Goal: Complete application form: Complete application form

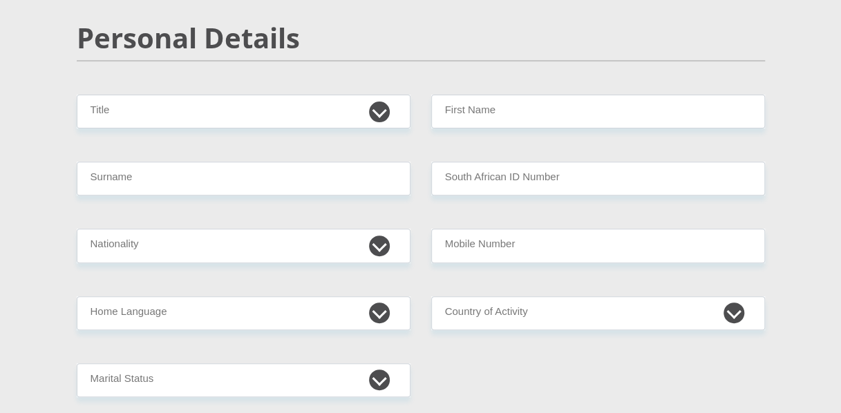
scroll to position [186, 0]
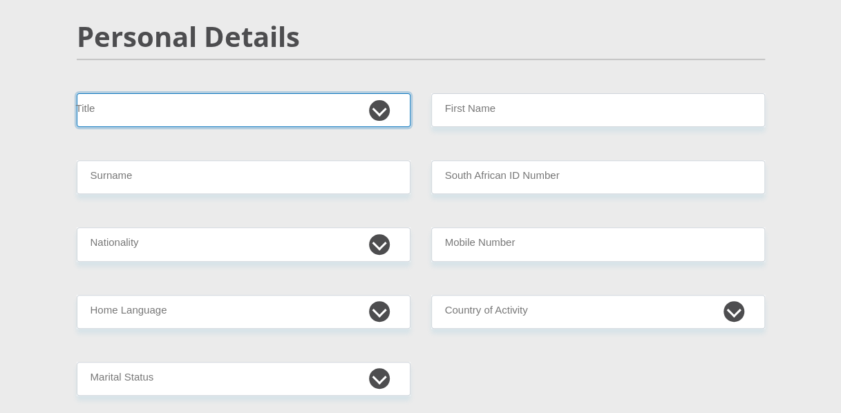
click at [279, 116] on select "Mr Ms Mrs Dr [PERSON_NAME]" at bounding box center [244, 110] width 334 height 34
select select "Mr"
click at [77, 93] on select "Mr Ms Mrs Dr [PERSON_NAME]" at bounding box center [244, 110] width 334 height 34
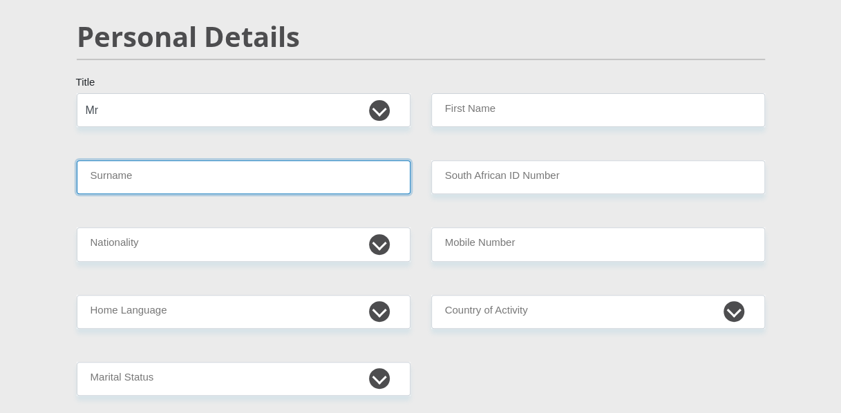
click at [231, 182] on input "Surname" at bounding box center [244, 177] width 334 height 34
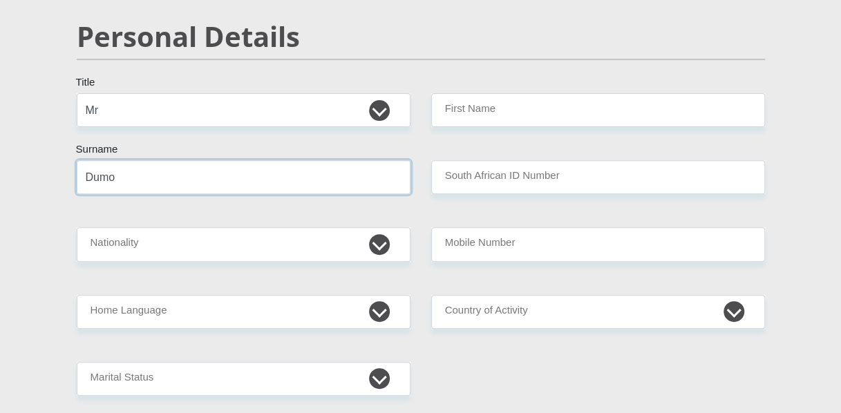
type input "Dumo"
type input "9612295650082"
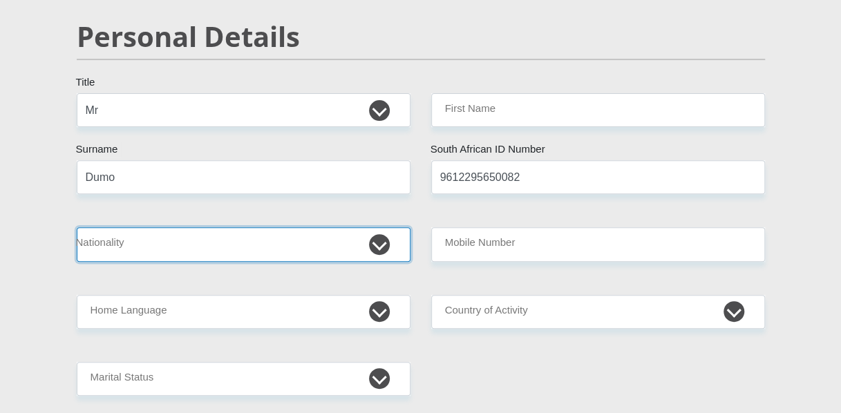
click at [372, 239] on select "[GEOGRAPHIC_DATA] [GEOGRAPHIC_DATA] [GEOGRAPHIC_DATA] [GEOGRAPHIC_DATA] [GEOGRA…" at bounding box center [244, 244] width 334 height 34
select select "ZAF"
click at [77, 227] on select "[GEOGRAPHIC_DATA] [GEOGRAPHIC_DATA] [GEOGRAPHIC_DATA] [GEOGRAPHIC_DATA] [GEOGRA…" at bounding box center [244, 244] width 334 height 34
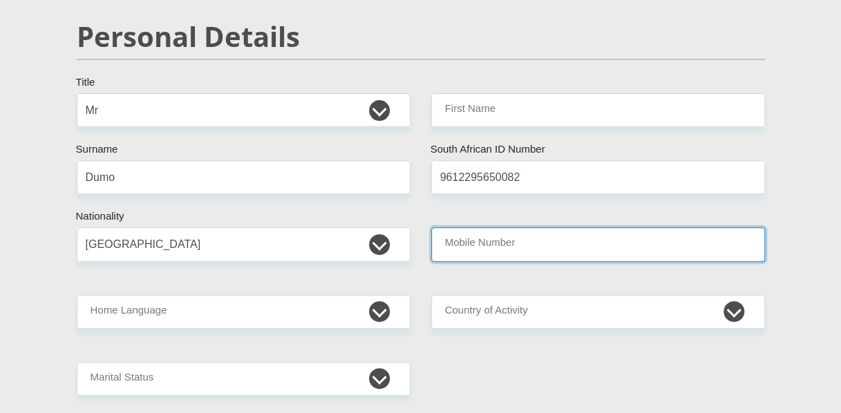
click at [507, 249] on input "Mobile Number" at bounding box center [598, 244] width 334 height 34
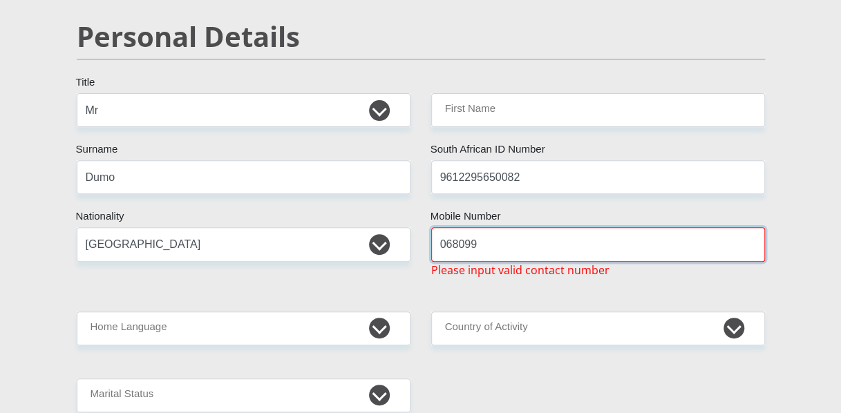
type input "0680992846"
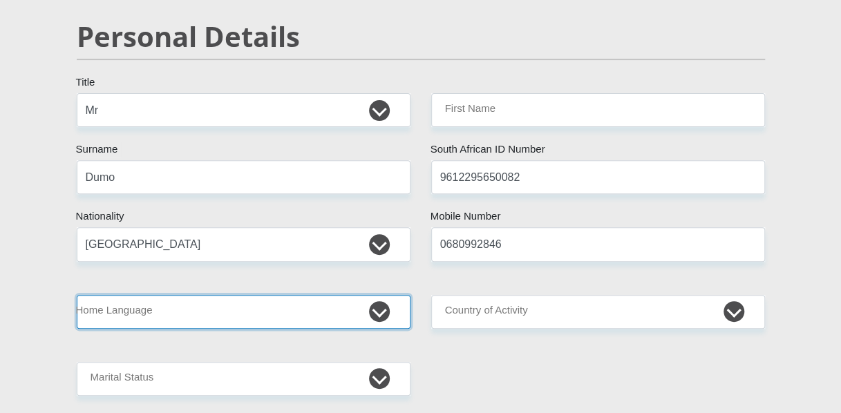
click at [375, 311] on select "Afrikaans English Sepedi South Ndebele Southern Sotho Swati Tsonga Tswana Venda…" at bounding box center [244, 312] width 334 height 34
select select "xho"
click at [77, 295] on select "Afrikaans English Sepedi South Ndebele Southern Sotho Swati Tsonga Tswana Venda…" at bounding box center [244, 312] width 334 height 34
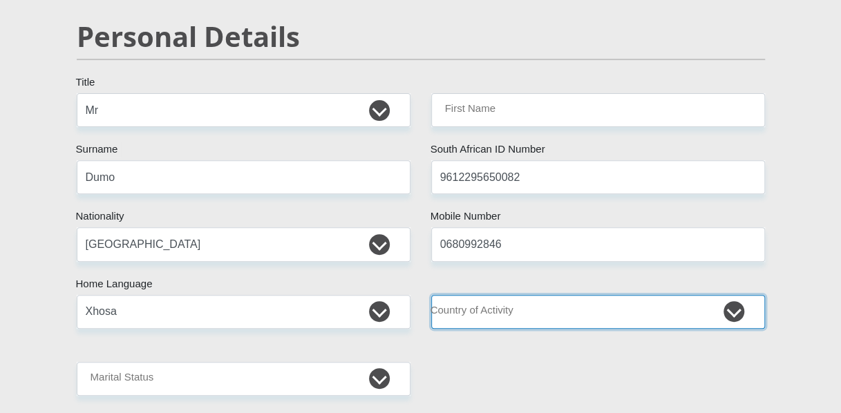
click at [452, 301] on select "[GEOGRAPHIC_DATA] [GEOGRAPHIC_DATA] [GEOGRAPHIC_DATA] [GEOGRAPHIC_DATA] [GEOGRA…" at bounding box center [598, 312] width 334 height 34
select select "ZAF"
click at [431, 295] on select "[GEOGRAPHIC_DATA] [GEOGRAPHIC_DATA] [GEOGRAPHIC_DATA] [GEOGRAPHIC_DATA] [GEOGRA…" at bounding box center [598, 312] width 334 height 34
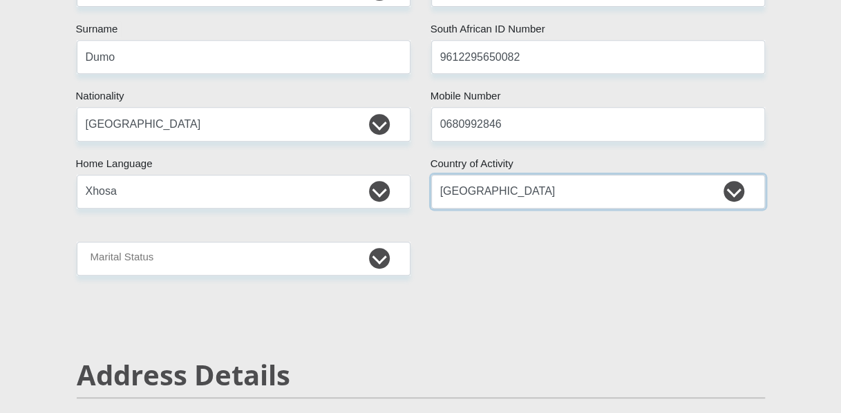
scroll to position [310, 0]
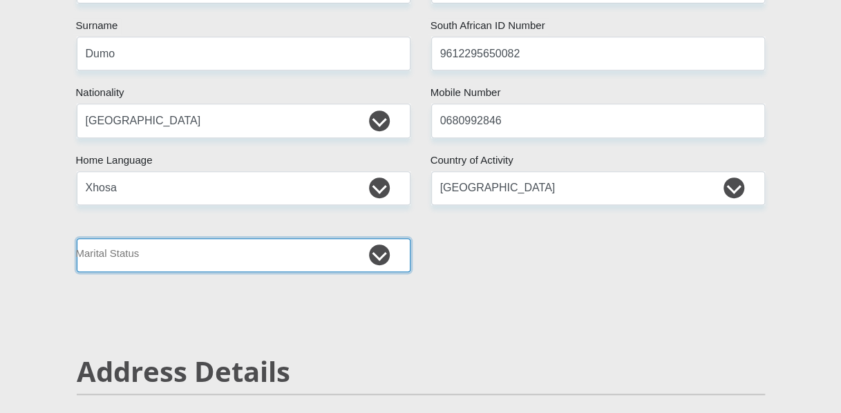
click at [315, 245] on select "Married ANC Single Divorced Widowed Married COP or Customary Law" at bounding box center [244, 255] width 334 height 34
select select "2"
click at [77, 238] on select "Married ANC Single Divorced Widowed Married COP or Customary Law" at bounding box center [244, 255] width 334 height 34
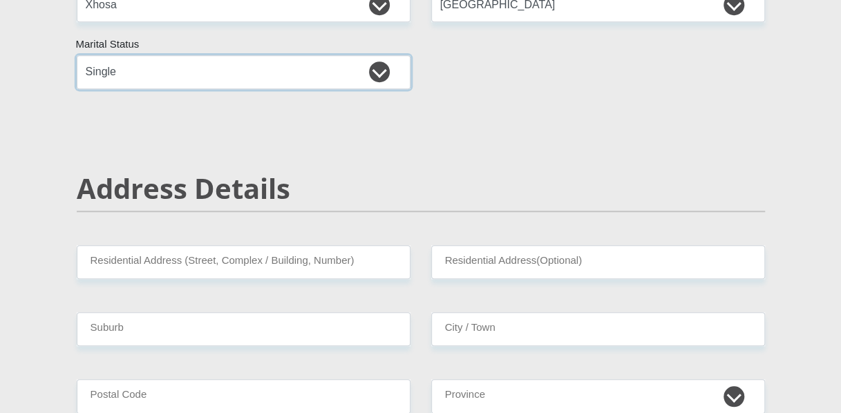
scroll to position [496, 0]
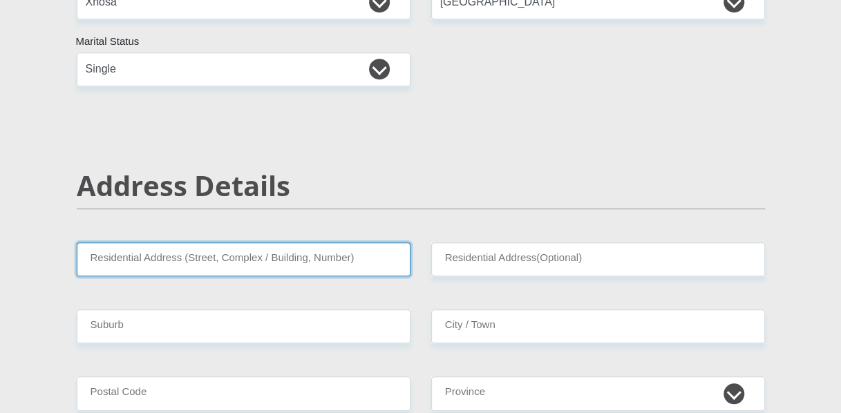
click at [209, 265] on input "Residential Address (Street, Complex / Building, Number)" at bounding box center [244, 260] width 334 height 34
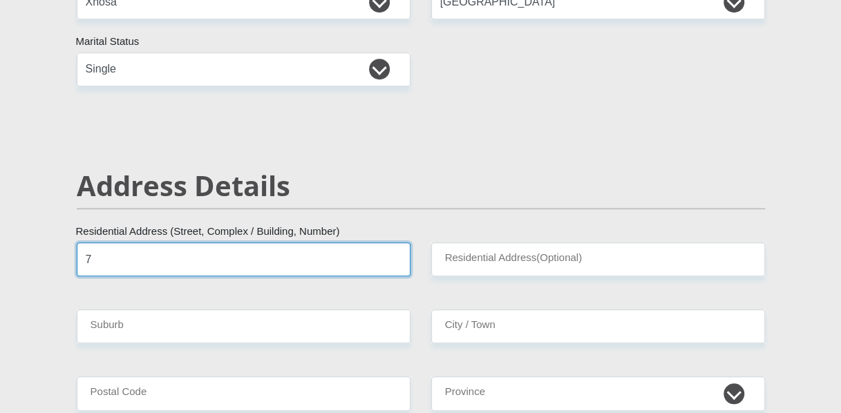
type input "77"
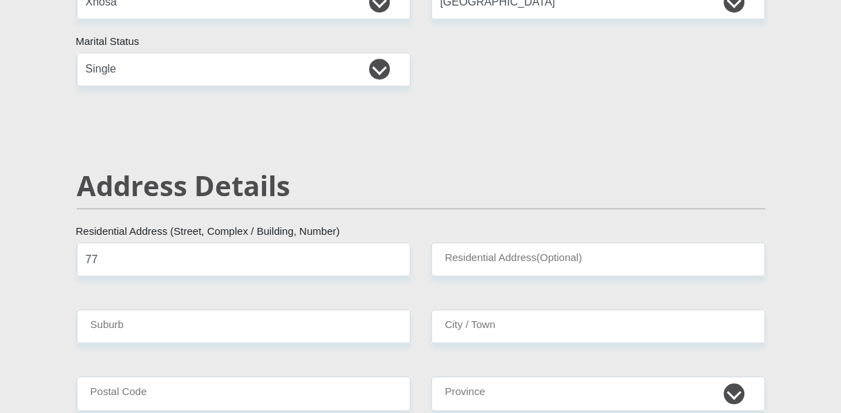
type input "Liyana"
type input "NY [GEOGRAPHIC_DATA]"
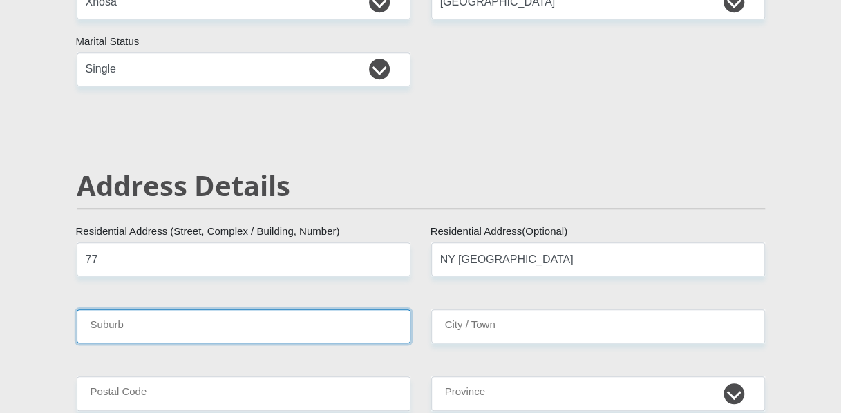
type input "GUGULETU"
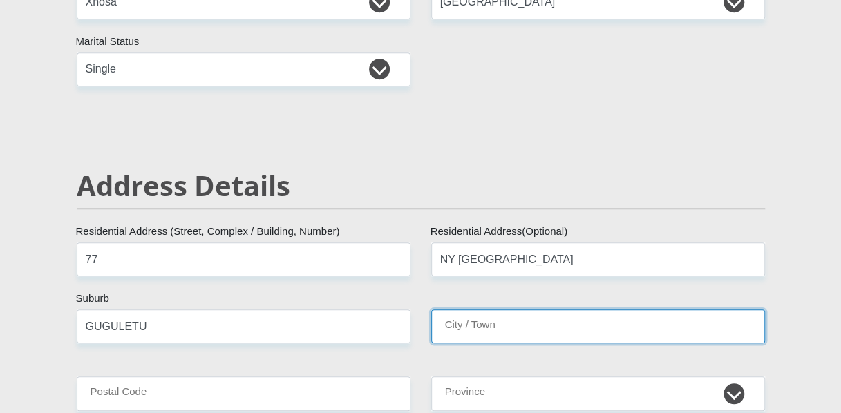
type input "GUGULETU"
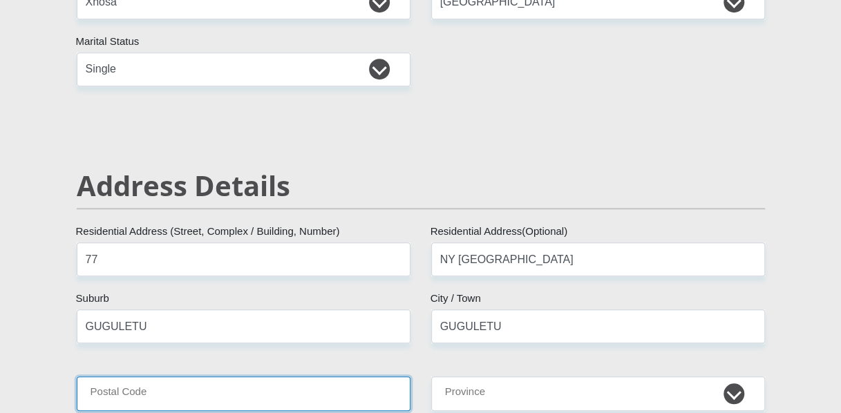
type input "7750"
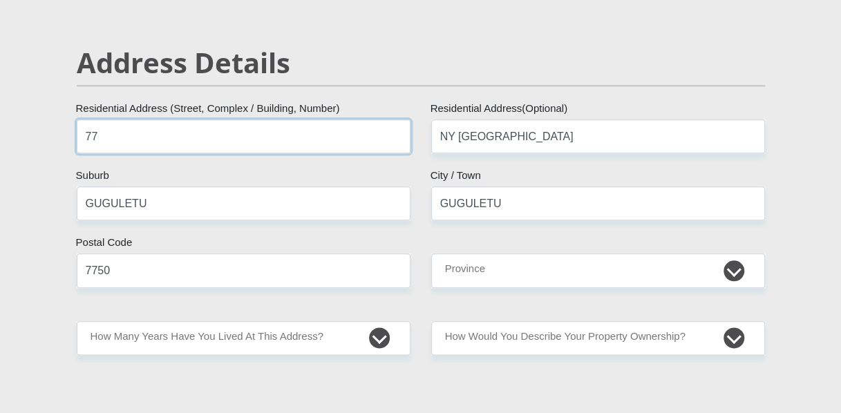
scroll to position [620, 0]
type input "77"
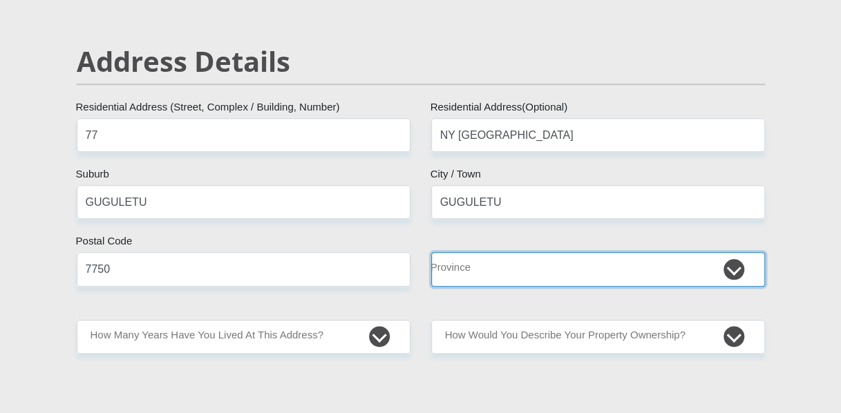
click at [506, 267] on select "Eastern Cape Free State [GEOGRAPHIC_DATA] [GEOGRAPHIC_DATA][DATE] [GEOGRAPHIC_D…" at bounding box center [598, 269] width 334 height 34
select select "Western Cape"
click at [431, 252] on select "Eastern Cape Free State [GEOGRAPHIC_DATA] [GEOGRAPHIC_DATA][DATE] [GEOGRAPHIC_D…" at bounding box center [598, 269] width 334 height 34
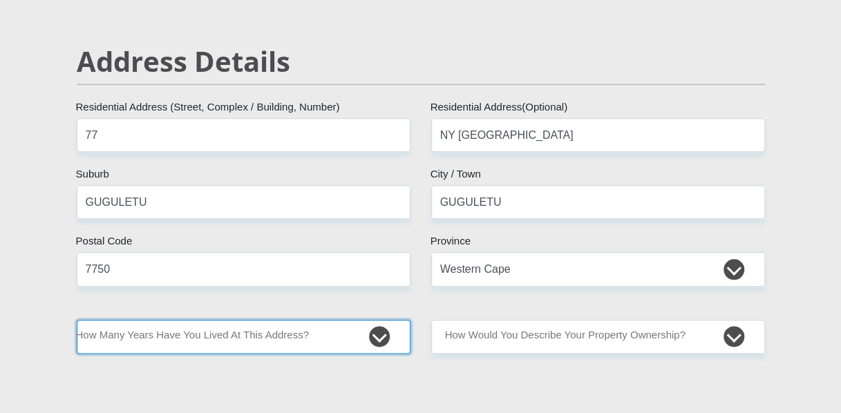
click at [285, 332] on select "less than 1 year 1-3 years 3-5 years 5+ years" at bounding box center [244, 337] width 334 height 34
select select "5"
click at [77, 320] on select "less than 1 year 1-3 years 3-5 years 5+ years" at bounding box center [244, 337] width 334 height 34
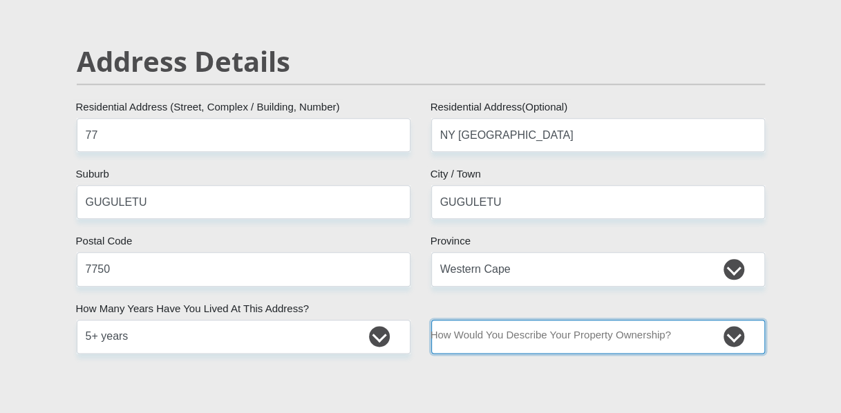
click at [471, 330] on select "Owned Rented Family Owned Company Dwelling" at bounding box center [598, 337] width 334 height 34
select select "parents"
click at [431, 320] on select "Owned Rented Family Owned Company Dwelling" at bounding box center [598, 337] width 334 height 34
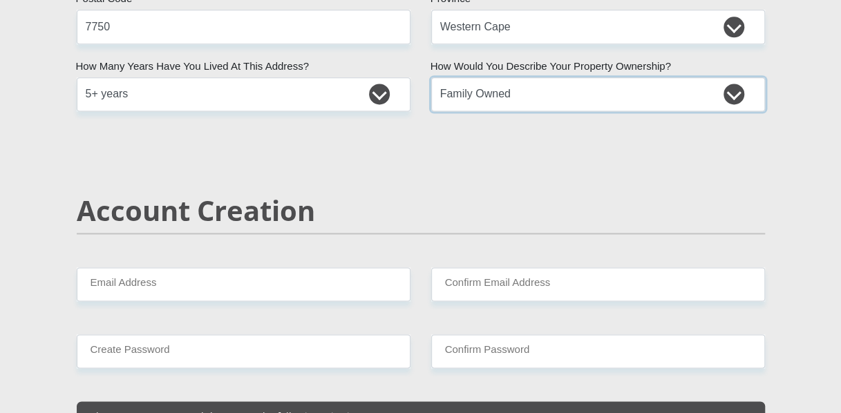
scroll to position [868, 0]
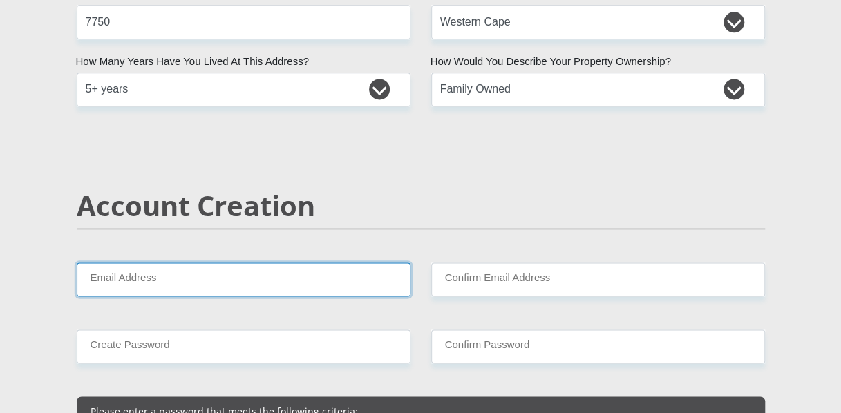
click at [296, 279] on input "Email Address" at bounding box center [244, 280] width 334 height 34
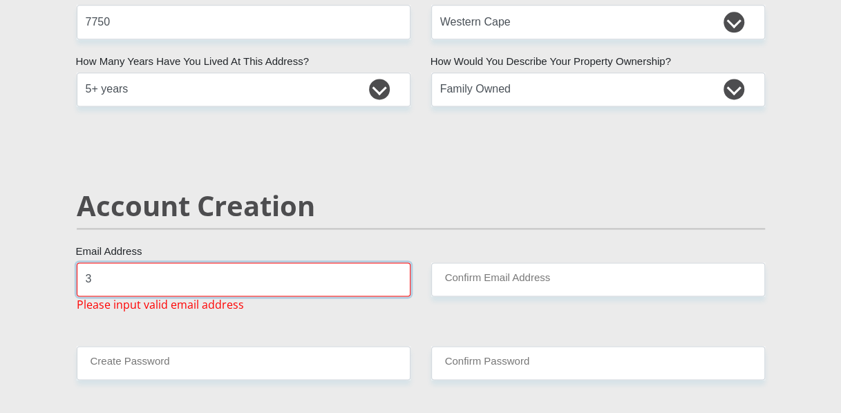
type input "[EMAIL_ADDRESS][DOMAIN_NAME]"
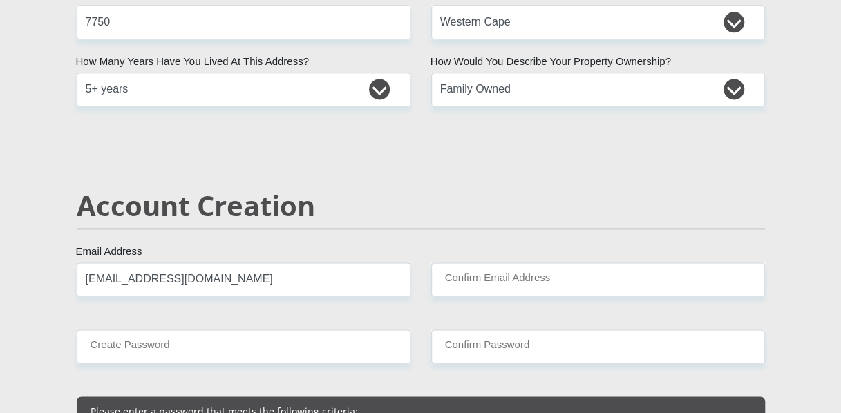
drag, startPoint x: 431, startPoint y: 278, endPoint x: 442, endPoint y: 278, distance: 11.1
click at [434, 278] on div "Confirm Email Address" at bounding box center [598, 280] width 355 height 34
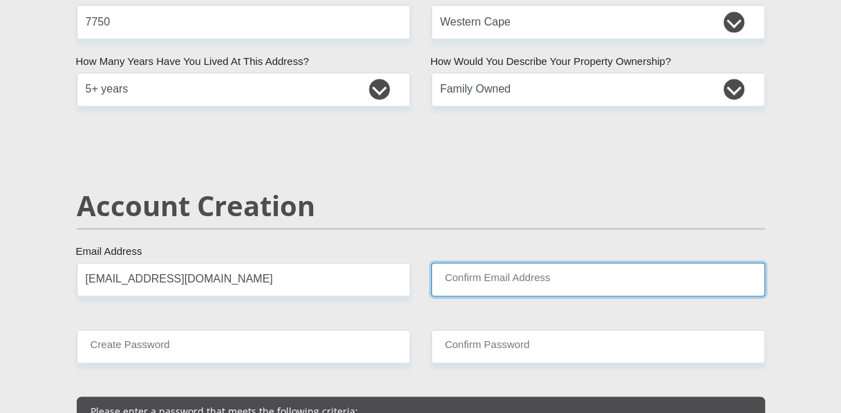
click at [610, 289] on input "Confirm Email Address" at bounding box center [598, 280] width 334 height 34
click at [613, 285] on input "Confirm Email Address" at bounding box center [598, 280] width 334 height 34
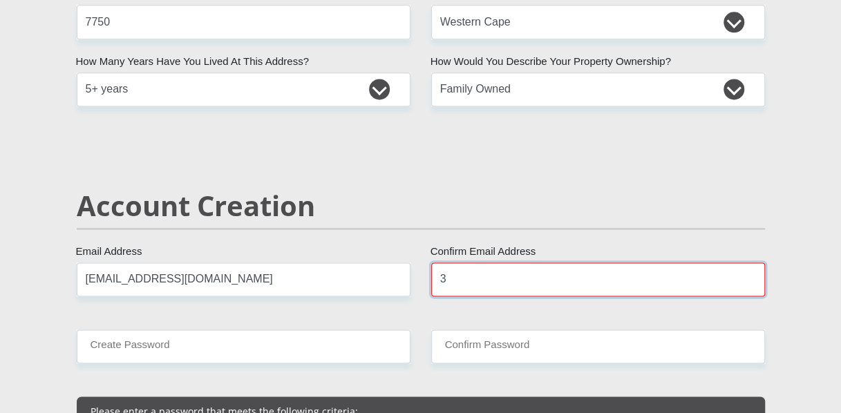
click at [574, 279] on input "3" at bounding box center [598, 280] width 334 height 34
type input "[EMAIL_ADDRESS][DOMAIN_NAME]"
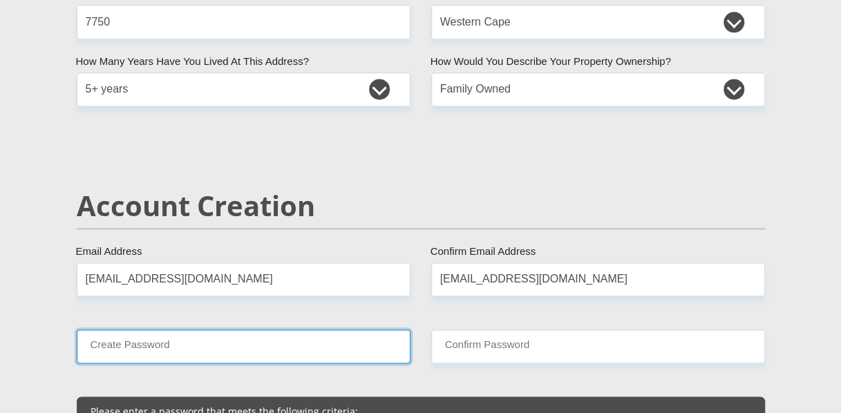
click at [234, 351] on input "Create Password" at bounding box center [244, 347] width 334 height 34
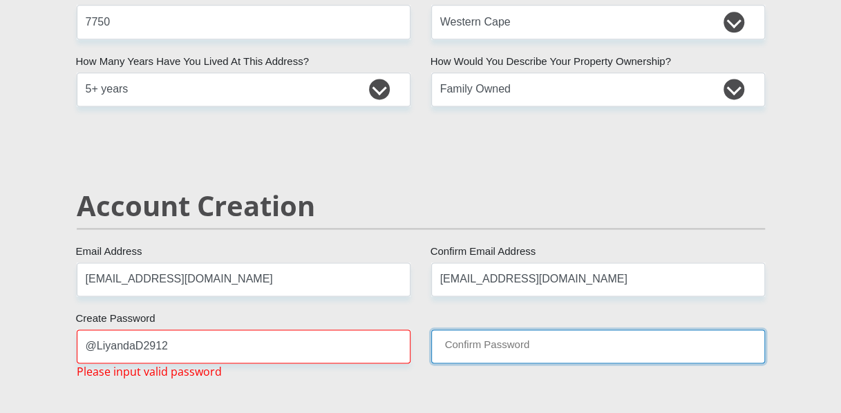
click at [460, 350] on input "Confirm Password" at bounding box center [598, 347] width 334 height 34
click at [460, 351] on input "Confirm Password" at bounding box center [598, 347] width 334 height 34
drag, startPoint x: 467, startPoint y: 351, endPoint x: 498, endPoint y: 352, distance: 30.4
click at [478, 350] on input "Confirm Password" at bounding box center [598, 347] width 334 height 34
click at [528, 352] on input "Confirm Password" at bounding box center [598, 347] width 334 height 34
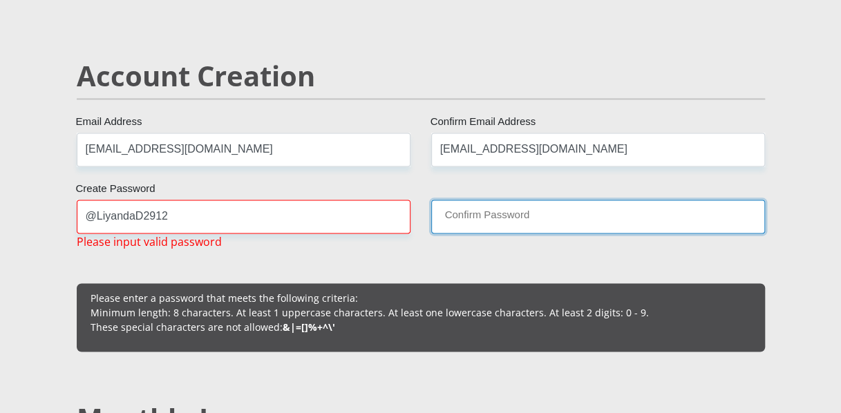
scroll to position [992, 0]
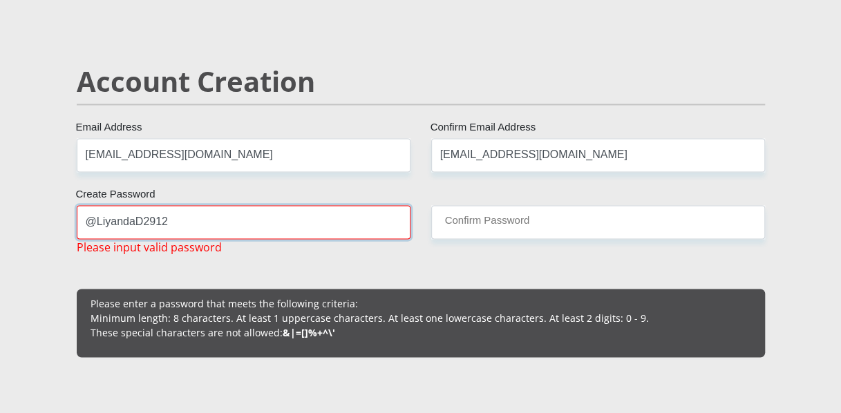
click at [130, 231] on input "@LiyandaD2912" at bounding box center [244, 222] width 334 height 34
click at [104, 223] on input "@LiyandaD2912" at bounding box center [244, 222] width 334 height 34
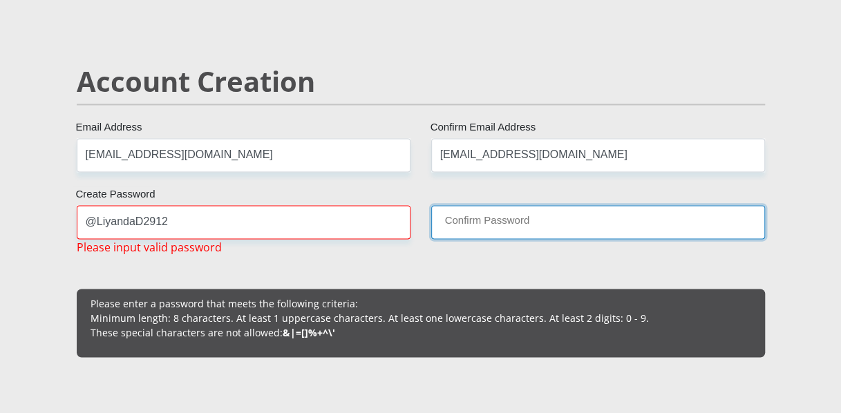
click at [457, 218] on input "Confirm Password" at bounding box center [598, 222] width 334 height 34
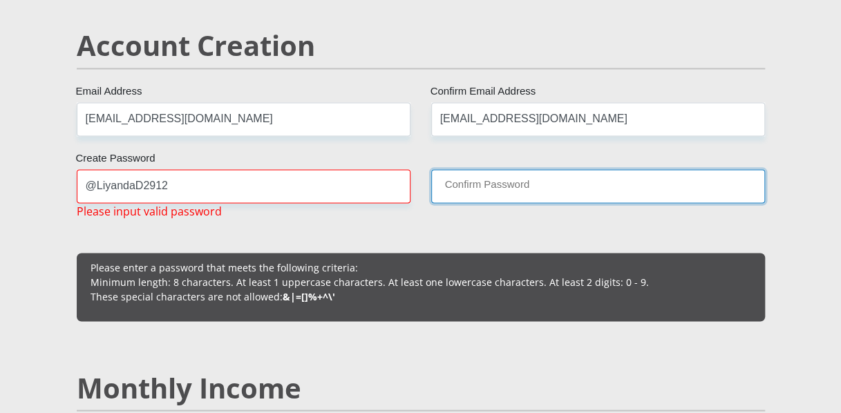
scroll to position [1053, 0]
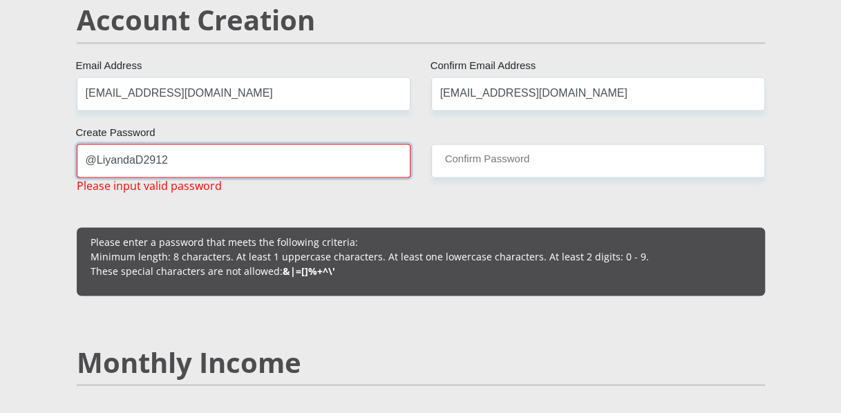
click at [97, 160] on input "@LiyandaD2912" at bounding box center [244, 161] width 334 height 34
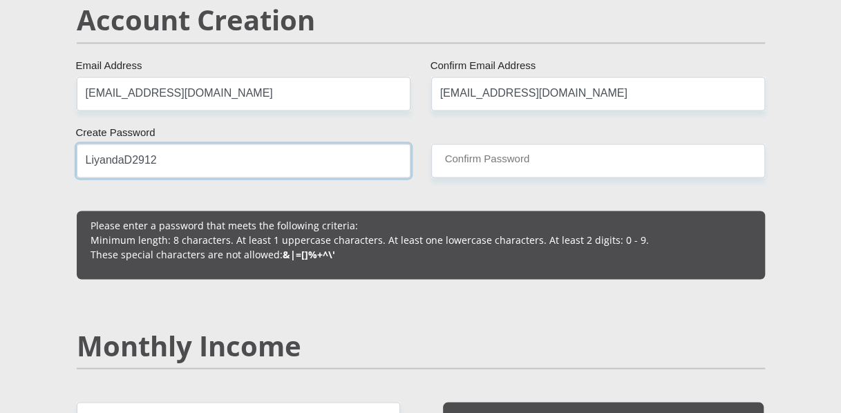
type input "LiyandaD2912"
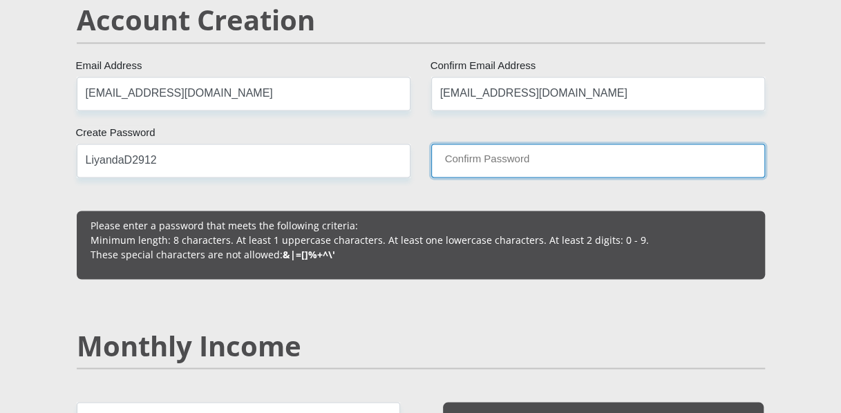
click at [456, 160] on input "Confirm Password" at bounding box center [598, 161] width 334 height 34
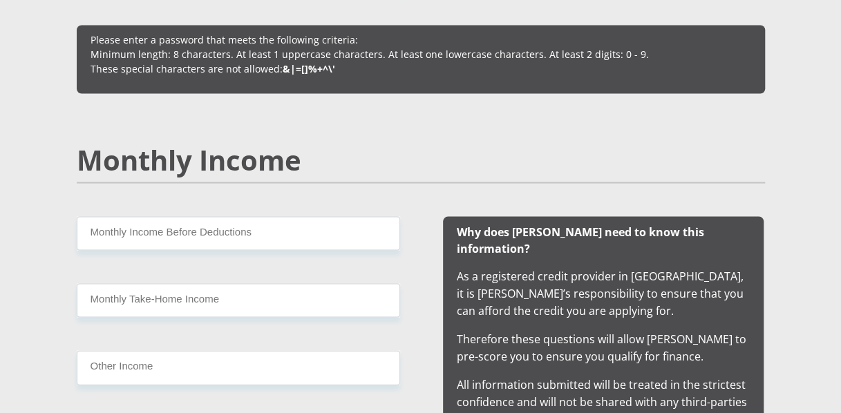
scroll to position [1240, 0]
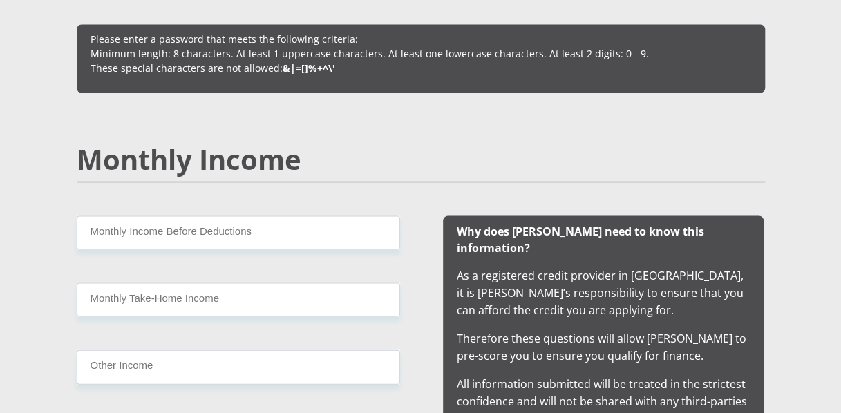
type input "LiyandaD2912"
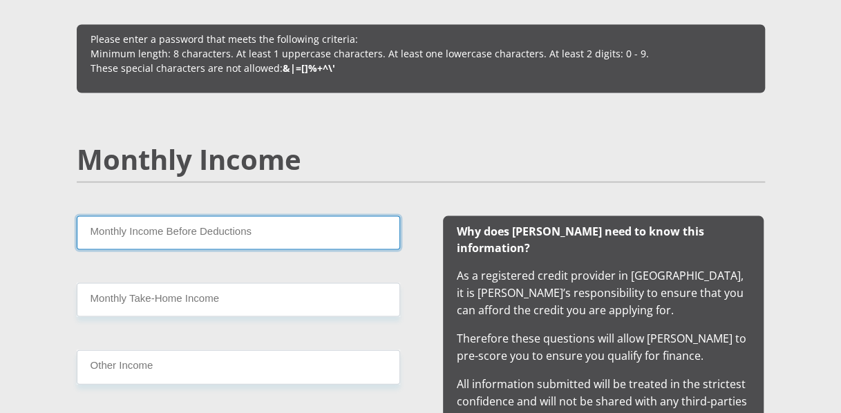
click at [188, 234] on input "Monthly Income Before Deductions" at bounding box center [239, 233] width 324 height 34
paste input "9.98750"
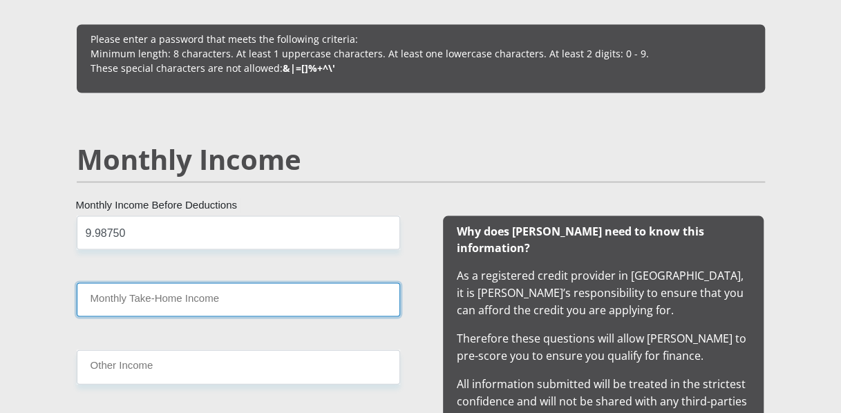
click at [180, 294] on input "Monthly Take-Home Income" at bounding box center [239, 300] width 324 height 34
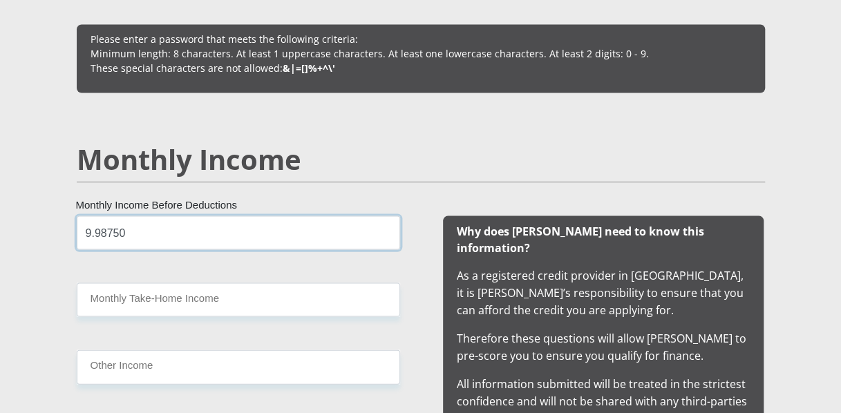
drag, startPoint x: 122, startPoint y: 232, endPoint x: 153, endPoint y: 224, distance: 32.2
click at [123, 232] on input "9.98750" at bounding box center [239, 233] width 324 height 34
type input "9"
drag, startPoint x: 100, startPoint y: 231, endPoint x: 120, endPoint y: 227, distance: 19.8
click at [100, 230] on input "9870" at bounding box center [239, 233] width 324 height 34
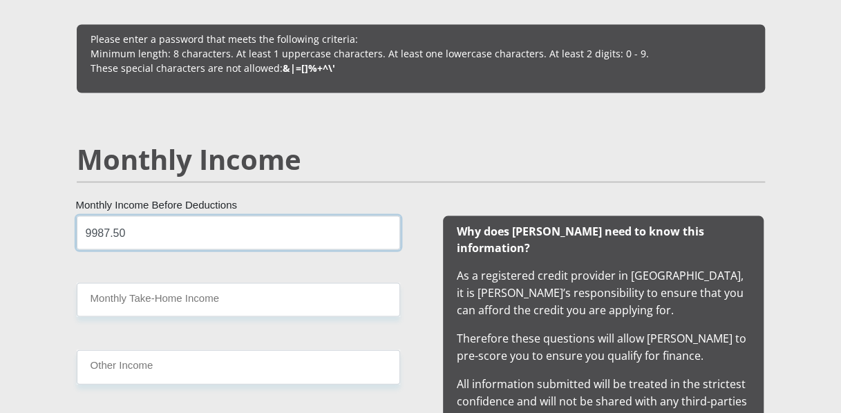
type input "9987.50"
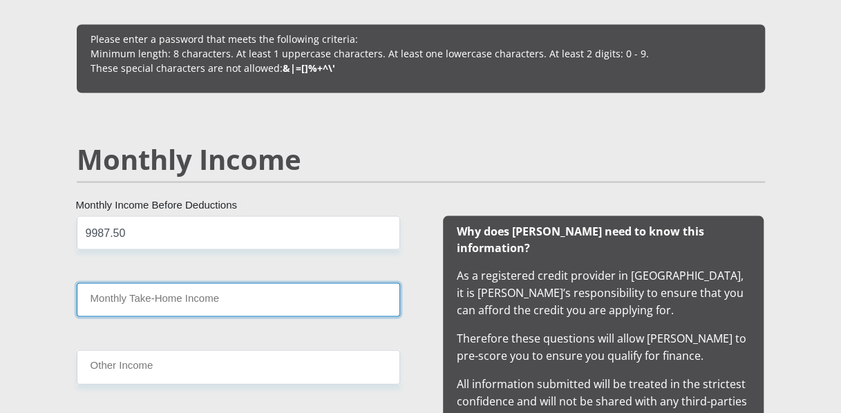
click at [202, 300] on input "Monthly Take-Home Income" at bounding box center [239, 300] width 324 height 34
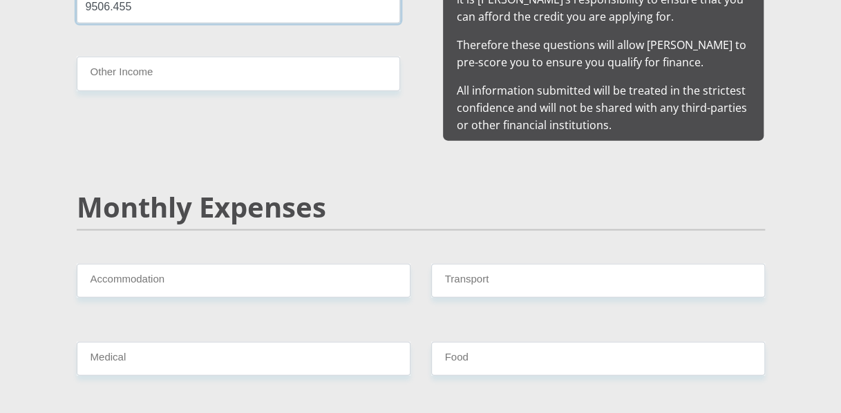
scroll to position [1534, 0]
type input "9506.455"
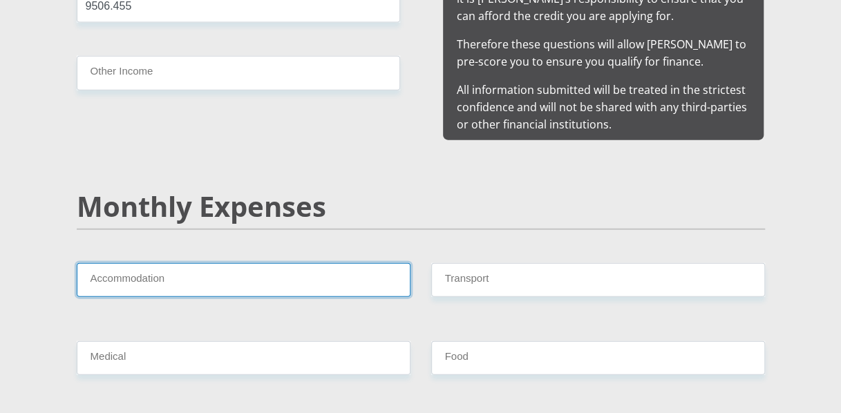
click at [194, 264] on input "Accommodation" at bounding box center [244, 280] width 334 height 34
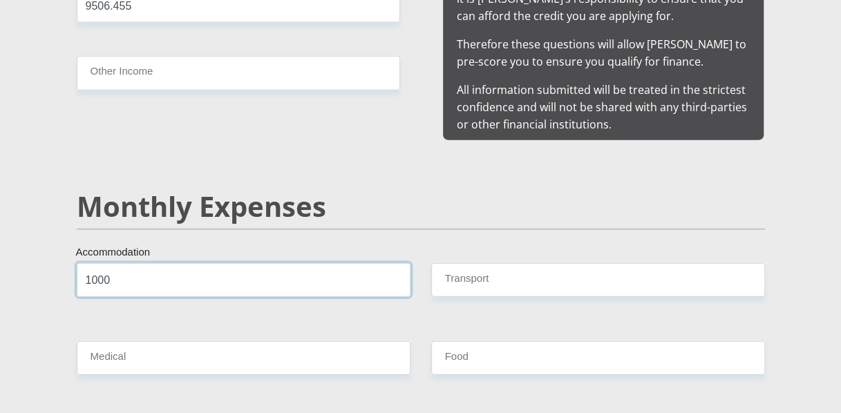
type input "1000"
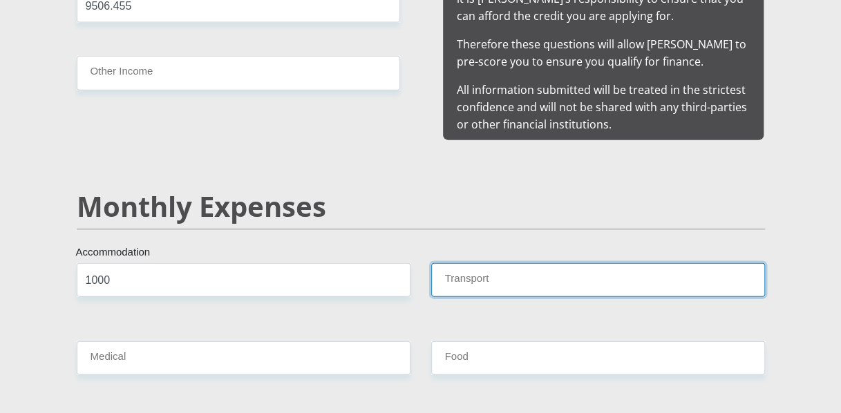
click at [550, 265] on input "Transport" at bounding box center [598, 280] width 334 height 34
type input "220"
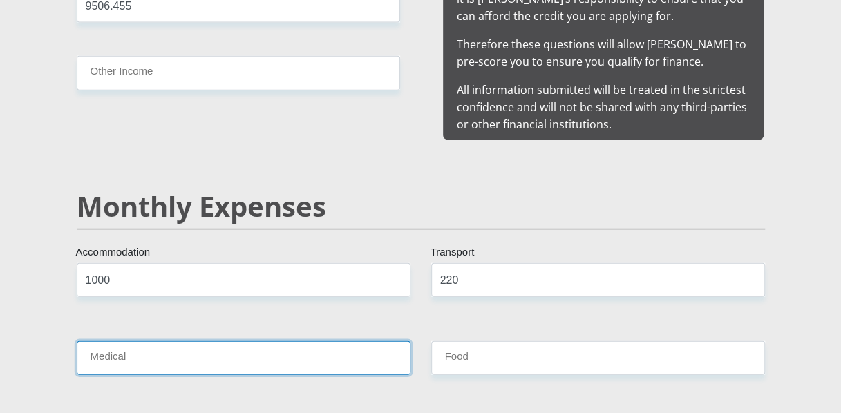
click at [364, 346] on input "Medical" at bounding box center [244, 358] width 334 height 34
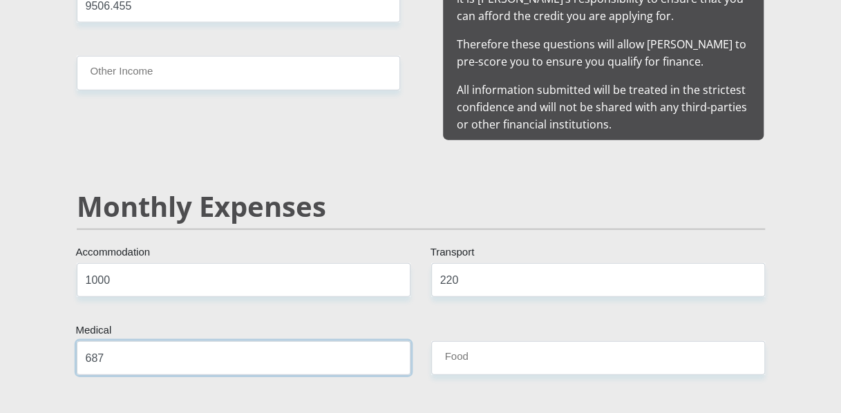
type input "687"
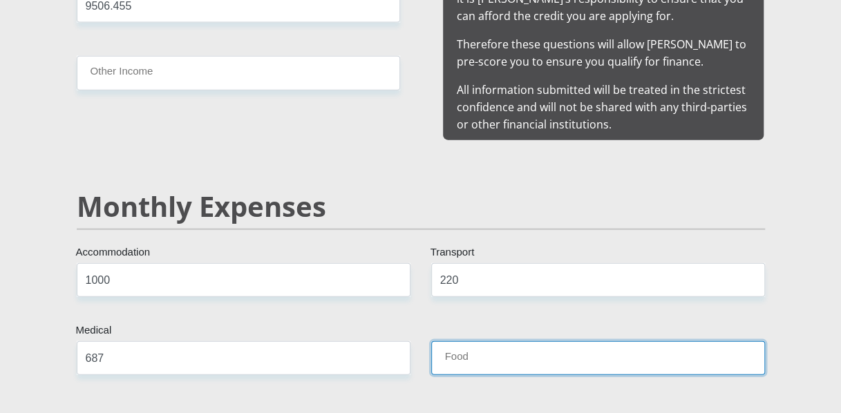
click at [502, 344] on input "Food" at bounding box center [598, 358] width 334 height 34
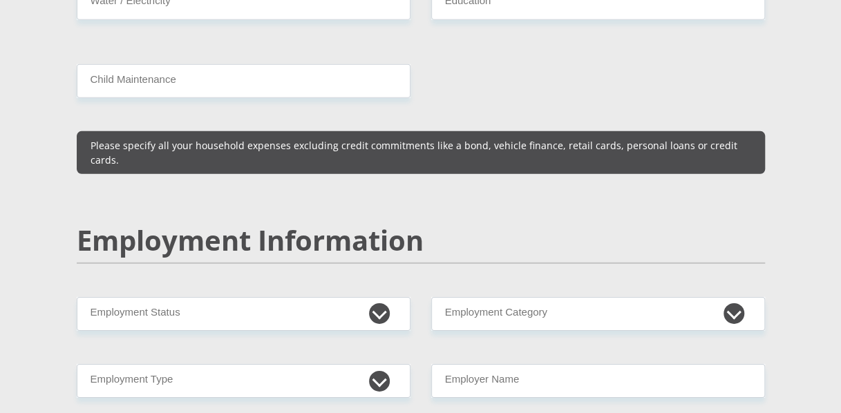
scroll to position [2030, 0]
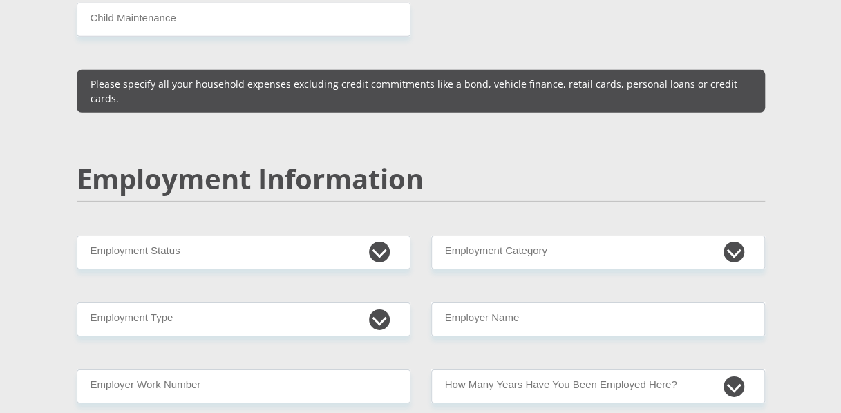
type input "1000"
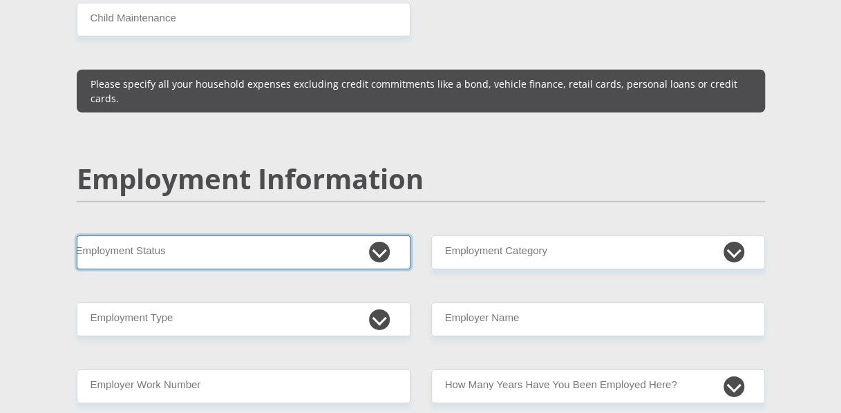
click at [381, 236] on select "Permanent/Full-time Part-time/Casual [DEMOGRAPHIC_DATA] Worker Self-Employed Ho…" at bounding box center [244, 253] width 334 height 34
select select "3"
click at [77, 236] on select "Permanent/Full-time Part-time/Casual [DEMOGRAPHIC_DATA] Worker Self-Employed Ho…" at bounding box center [244, 253] width 334 height 34
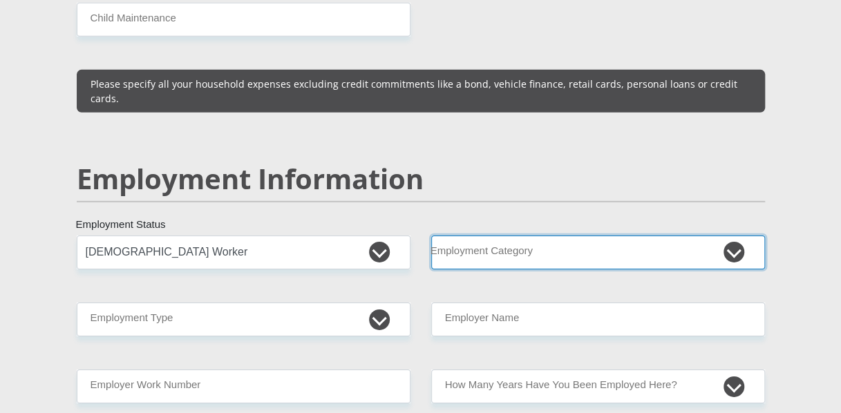
click at [516, 236] on select "AGRICULTURE ALCOHOL & TOBACCO CONSTRUCTION MATERIALS METALLURGY EQUIPMENT FOR R…" at bounding box center [598, 253] width 334 height 34
select select "77"
click at [431, 236] on select "AGRICULTURE ALCOHOL & TOBACCO CONSTRUCTION MATERIALS METALLURGY EQUIPMENT FOR R…" at bounding box center [598, 253] width 334 height 34
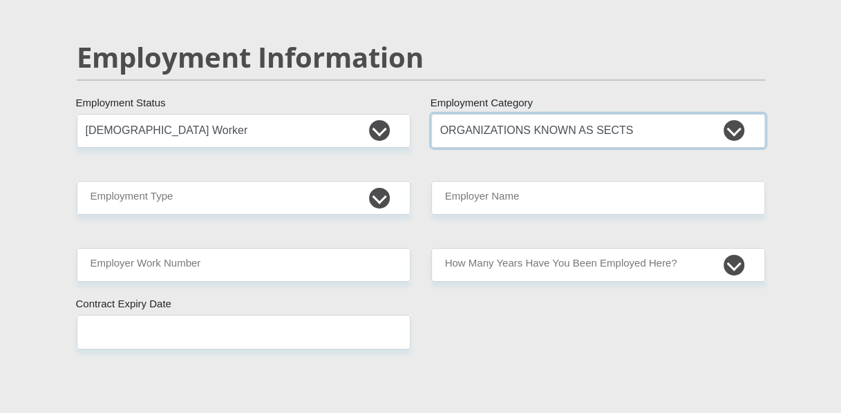
scroll to position [2154, 0]
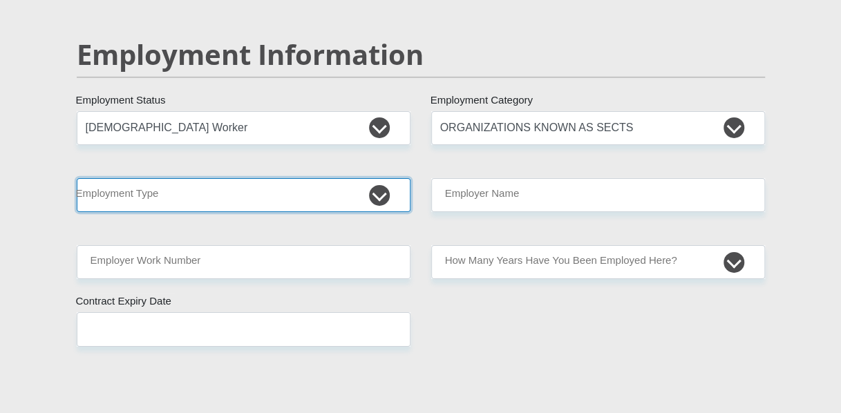
click at [382, 178] on select "College/Lecturer Craft Seller Creative Driver Executive Farmer Forces - Non Com…" at bounding box center [244, 195] width 334 height 34
select select "Office Staff/Clerk"
click at [77, 178] on select "College/Lecturer Craft Seller Creative Driver Executive Farmer Forces - Non Com…" at bounding box center [244, 195] width 334 height 34
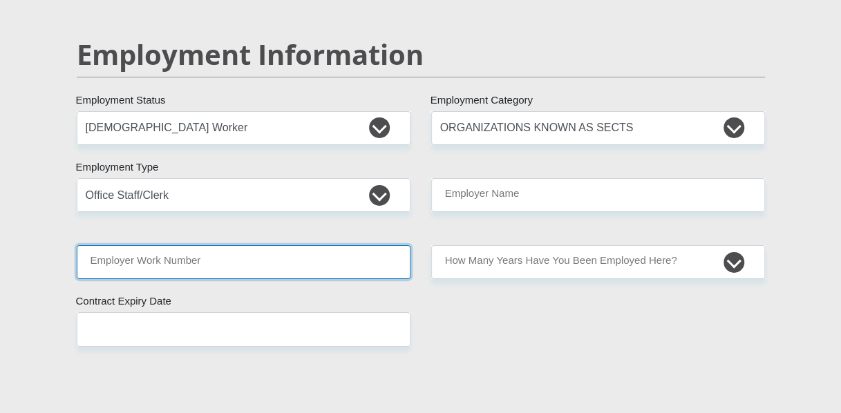
click at [357, 245] on input "Employer Work Number" at bounding box center [244, 262] width 334 height 34
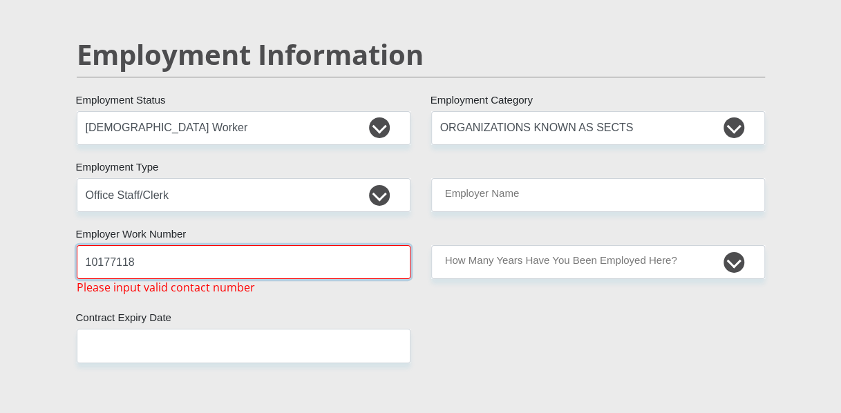
type input "10177118"
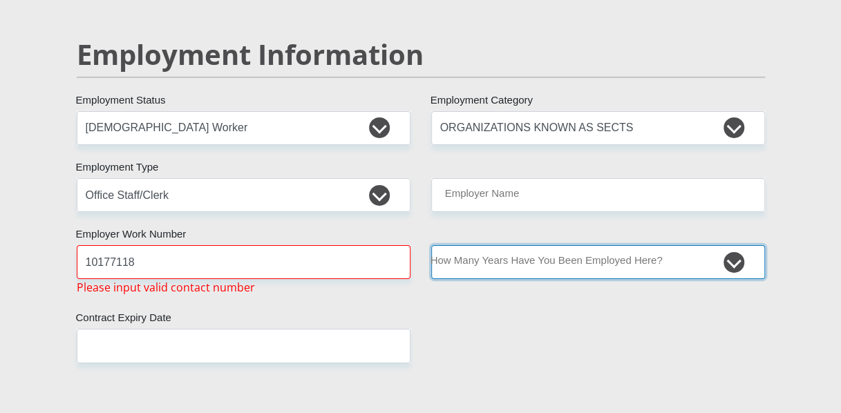
click at [505, 245] on select "less than 1 year 1-3 years 3-5 years 5+ years" at bounding box center [598, 262] width 334 height 34
select select "48"
click at [431, 245] on select "less than 1 year 1-3 years 3-5 years 5+ years" at bounding box center [598, 262] width 334 height 34
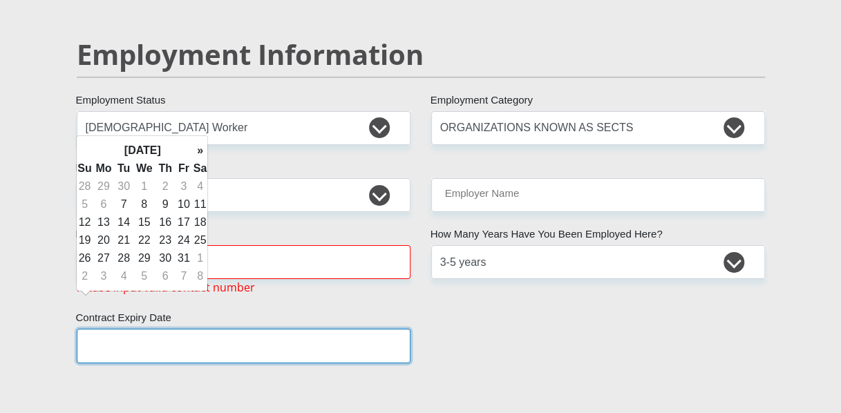
click at [251, 329] on input "text" at bounding box center [244, 346] width 334 height 34
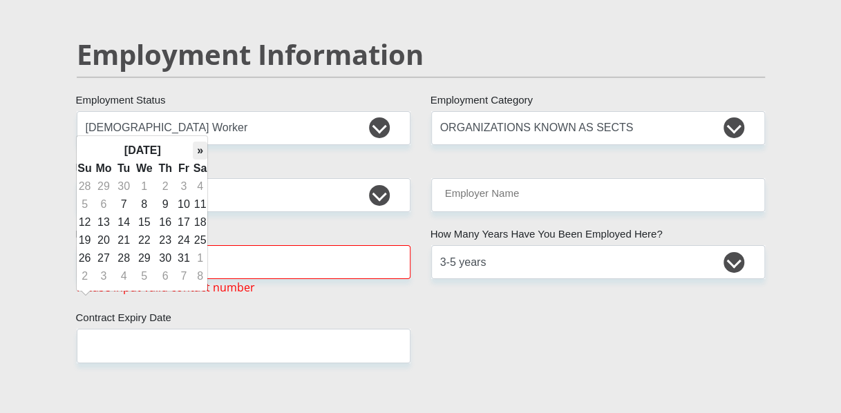
click at [195, 153] on th "»" at bounding box center [200, 151] width 15 height 18
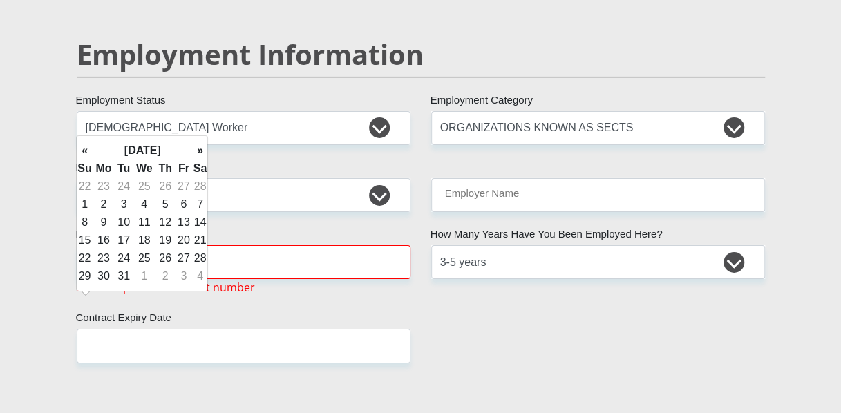
click at [195, 153] on th "»" at bounding box center [200, 151] width 15 height 18
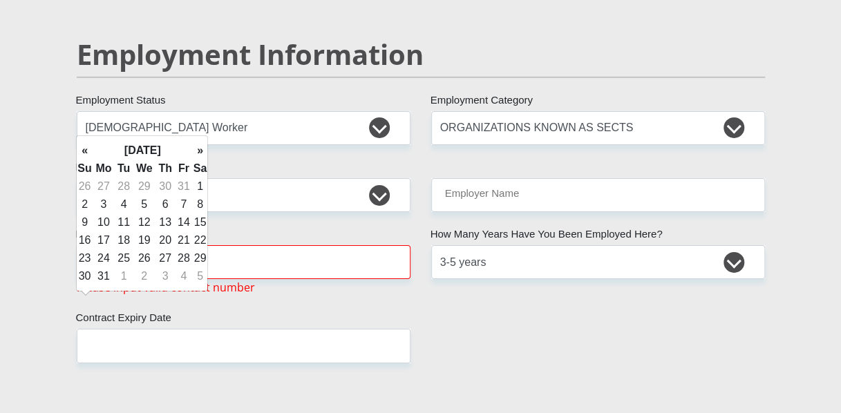
click at [195, 153] on th "»" at bounding box center [200, 151] width 15 height 18
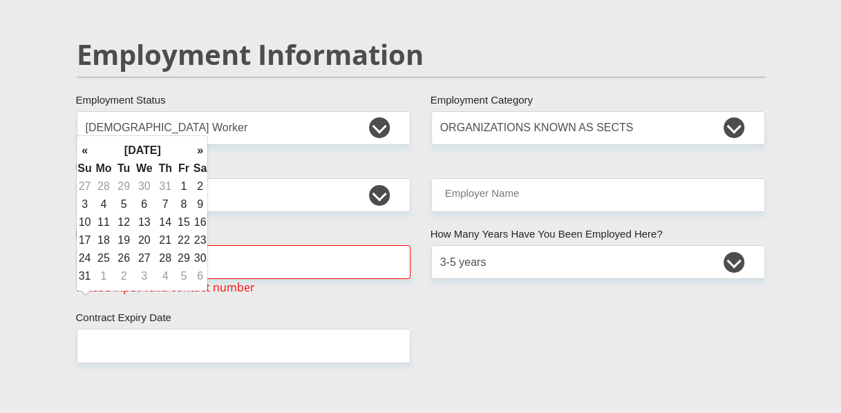
click at [195, 153] on th "»" at bounding box center [200, 151] width 15 height 18
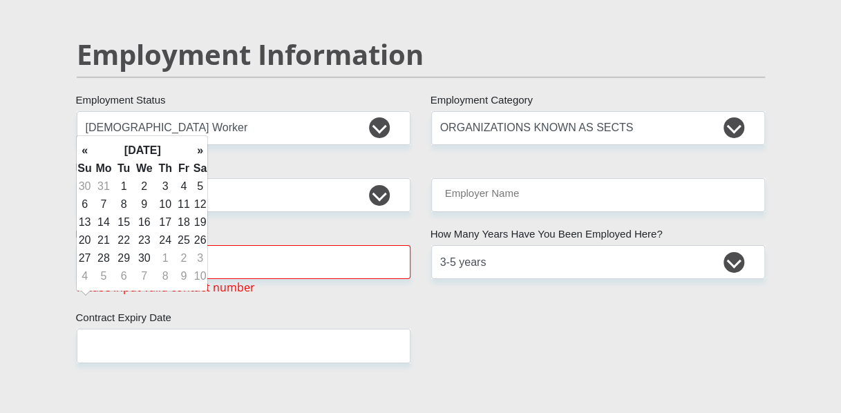
click at [195, 153] on th "»" at bounding box center [200, 151] width 15 height 18
click at [196, 152] on th "»" at bounding box center [200, 151] width 15 height 18
click at [126, 277] on td "31" at bounding box center [124, 277] width 18 height 18
type input "[DATE]"
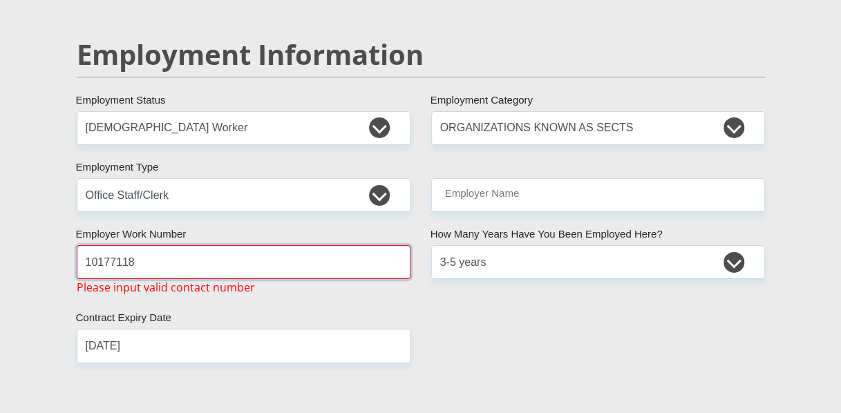
click at [228, 245] on input "10177118" at bounding box center [244, 262] width 334 height 34
click at [87, 245] on input "10177118" at bounding box center [244, 262] width 334 height 34
type input "10177118"
click at [189, 245] on input "10177118" at bounding box center [244, 262] width 334 height 34
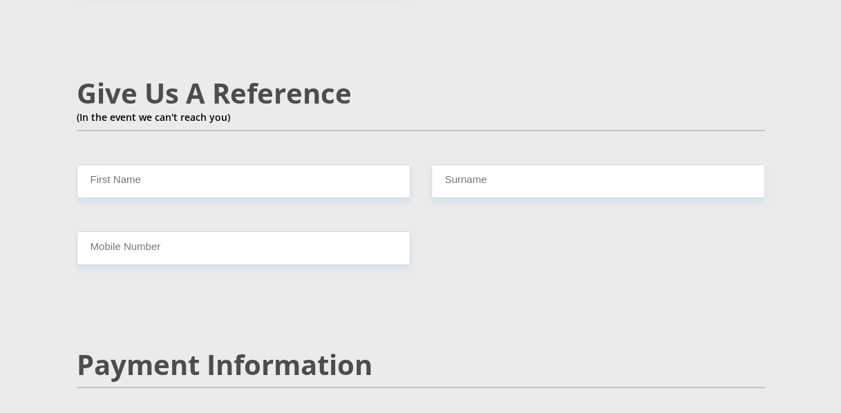
scroll to position [2526, 0]
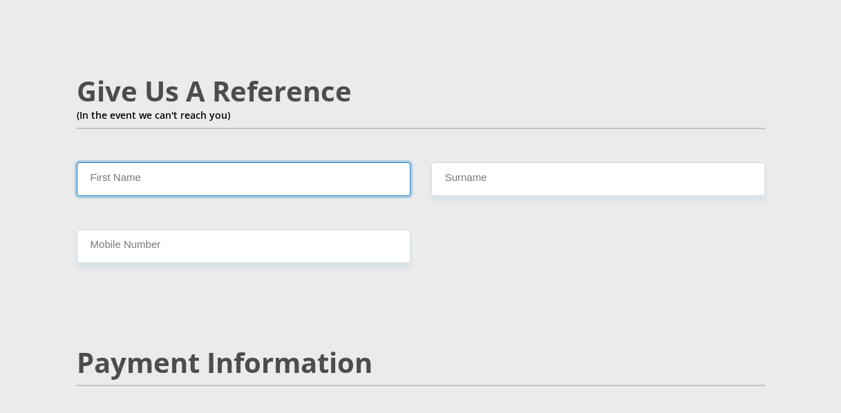
click at [346, 162] on input "First Name" at bounding box center [244, 179] width 334 height 34
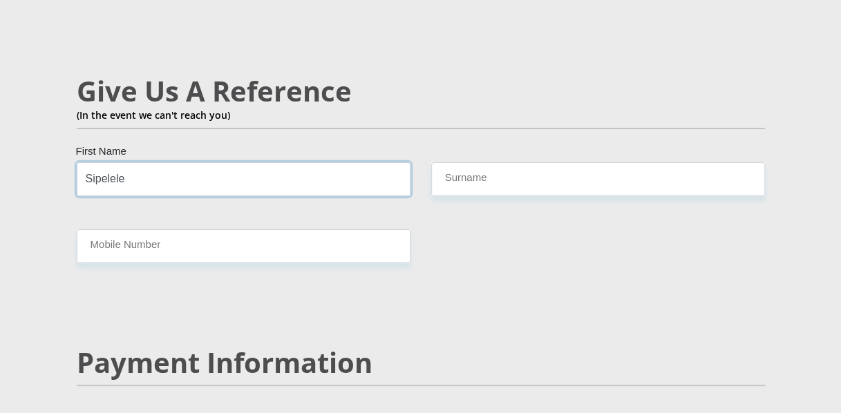
type input "Sipelele"
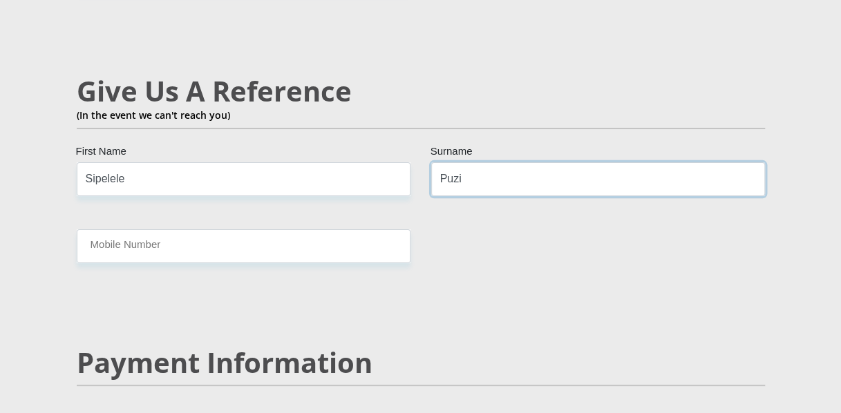
type input "Puzi"
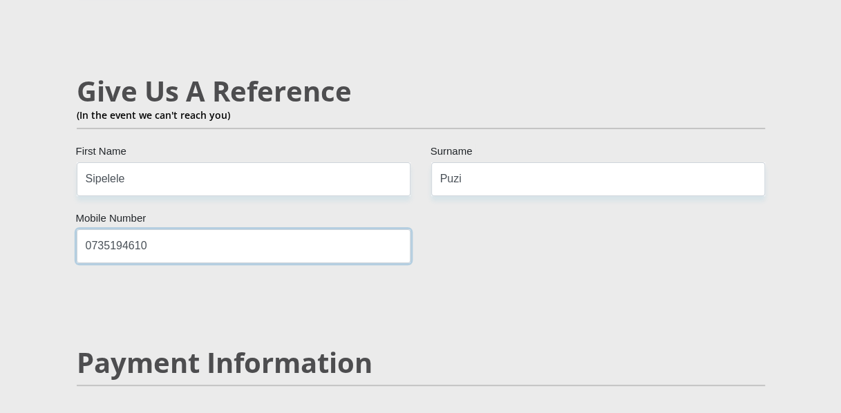
type input "0735194610"
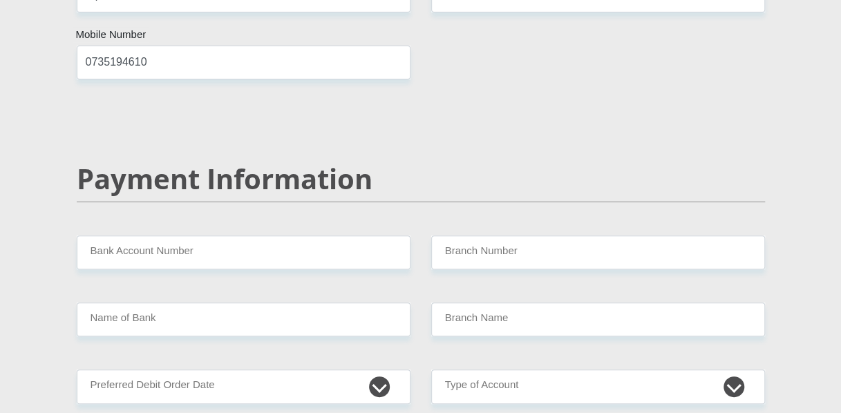
scroll to position [2712, 0]
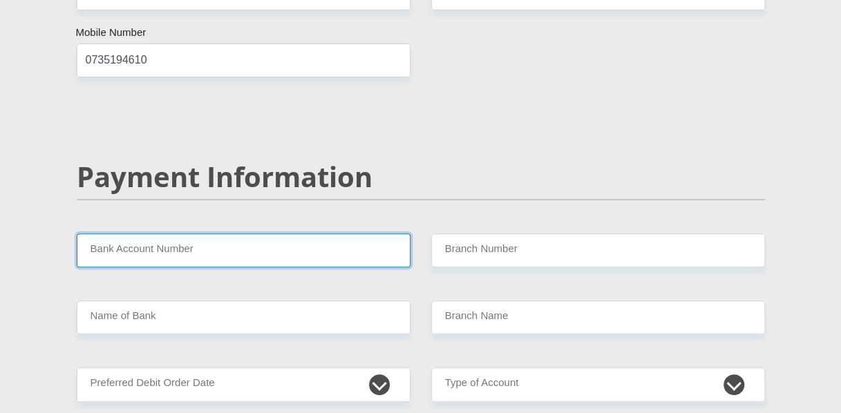
click at [338, 234] on input "Bank Account Number" at bounding box center [244, 251] width 334 height 34
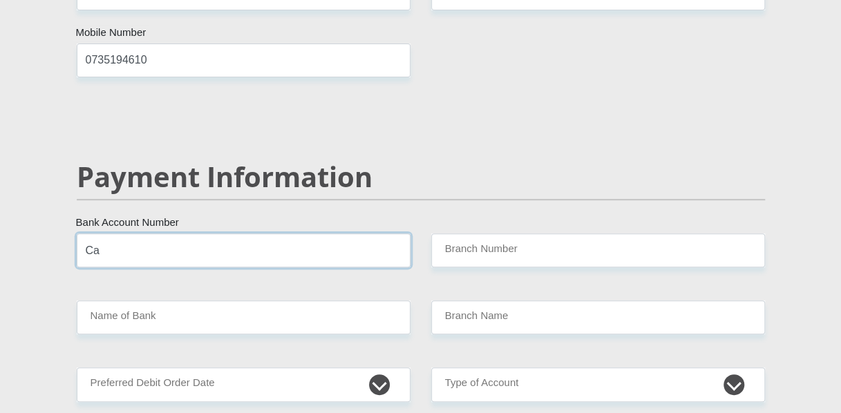
type input "C"
type input "1402960636"
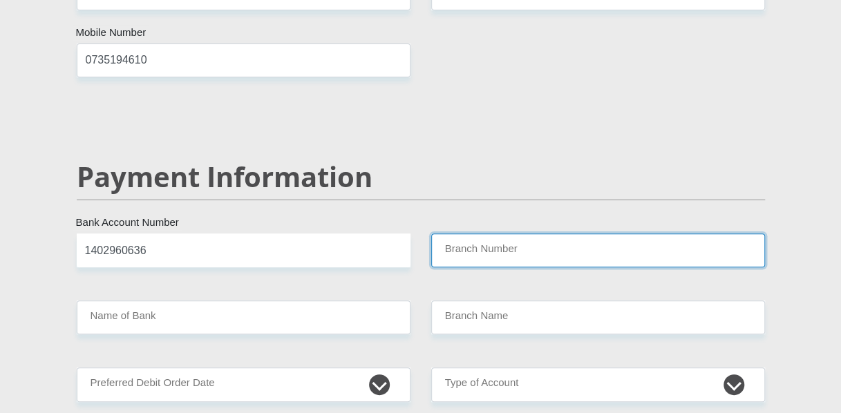
type input "1"
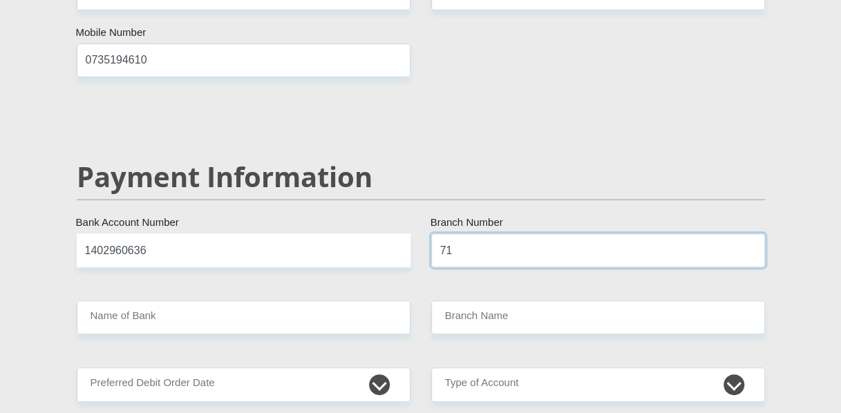
type input "7"
type input "470010"
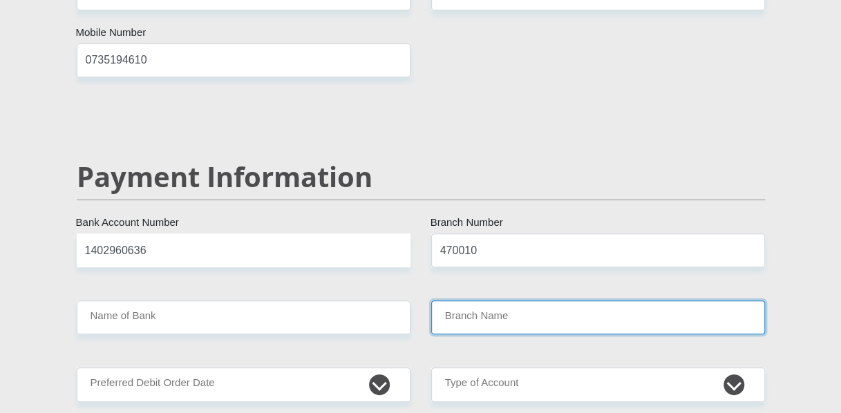
click at [535, 301] on input "Branch Name" at bounding box center [598, 318] width 334 height 34
type input "CAPITEC BANK LIMITED"
type input "CAPITEC BANK CPC"
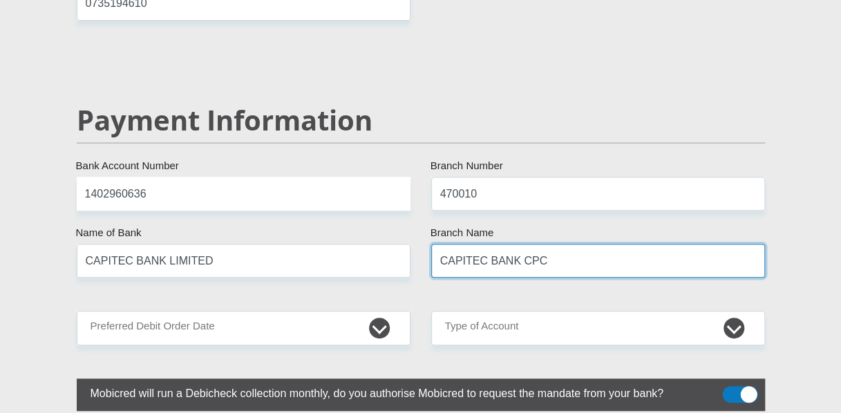
scroll to position [2774, 0]
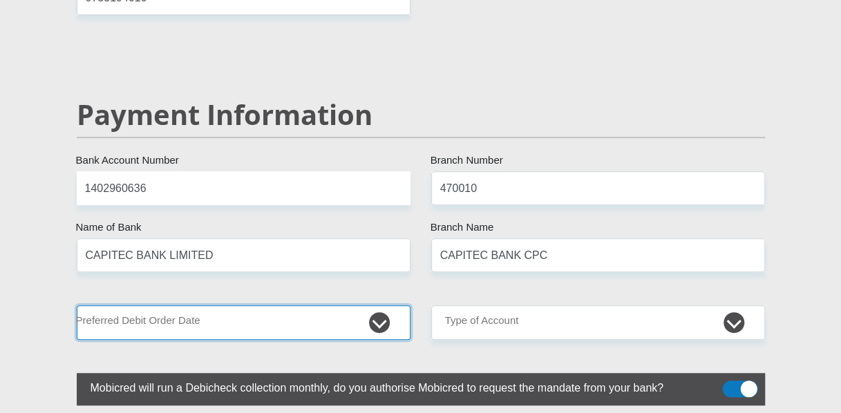
click at [375, 306] on select "1st 2nd 3rd 4th 5th 7th 18th 19th 20th 21st 22nd 23rd 24th 25th 26th 27th 28th …" at bounding box center [244, 323] width 334 height 34
select select "27"
click at [77, 306] on select "1st 2nd 3rd 4th 5th 7th 18th 19th 20th 21st 22nd 23rd 24th 25th 26th 27th 28th …" at bounding box center [244, 323] width 334 height 34
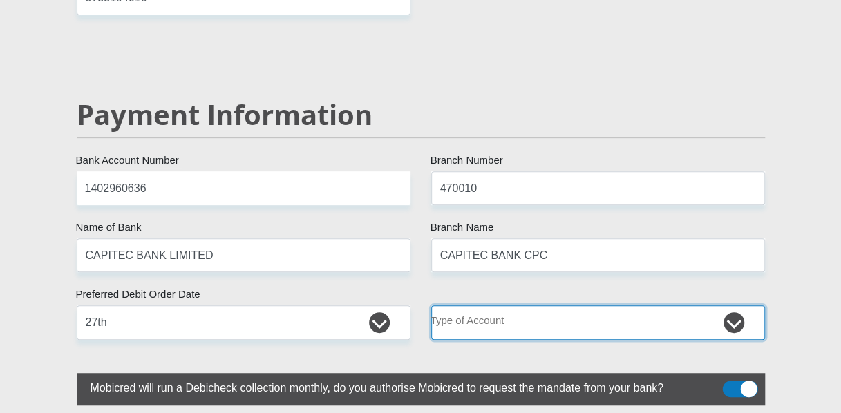
click at [559, 306] on select "Cheque Savings" at bounding box center [598, 323] width 334 height 34
select select "SAV"
click at [431, 306] on select "Cheque Savings" at bounding box center [598, 323] width 334 height 34
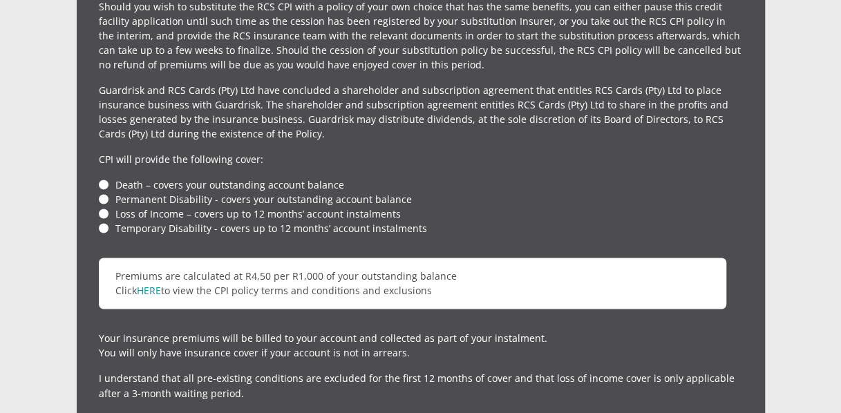
scroll to position [3394, 0]
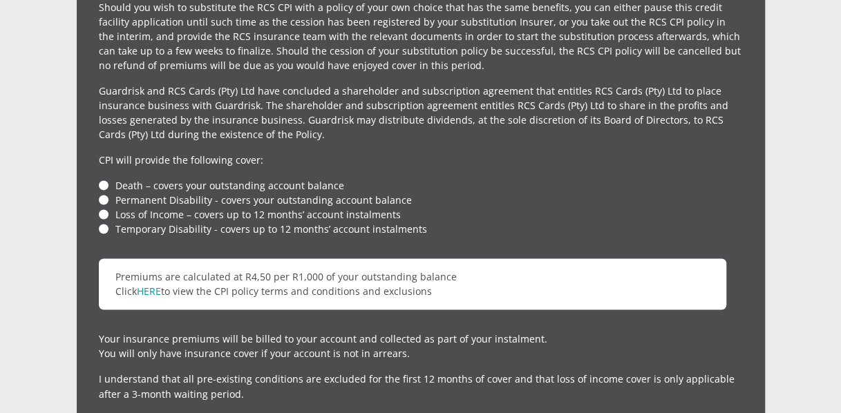
click at [102, 178] on li "Death – covers your outstanding account balance" at bounding box center [421, 185] width 644 height 15
click at [105, 178] on li "Death – covers your outstanding account balance" at bounding box center [421, 185] width 644 height 15
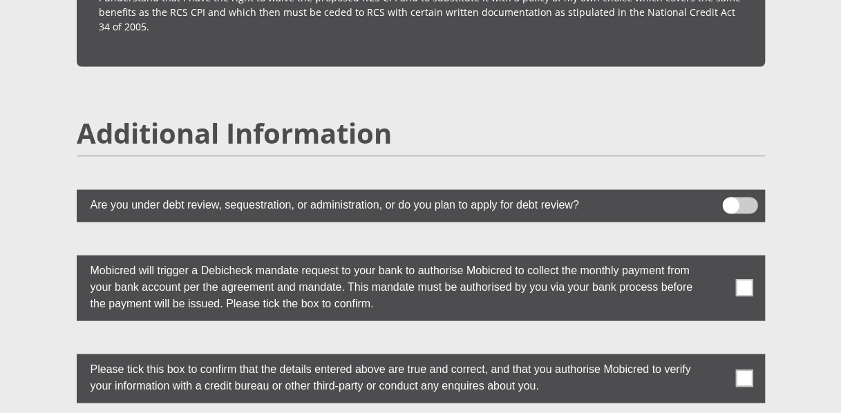
scroll to position [3828, 0]
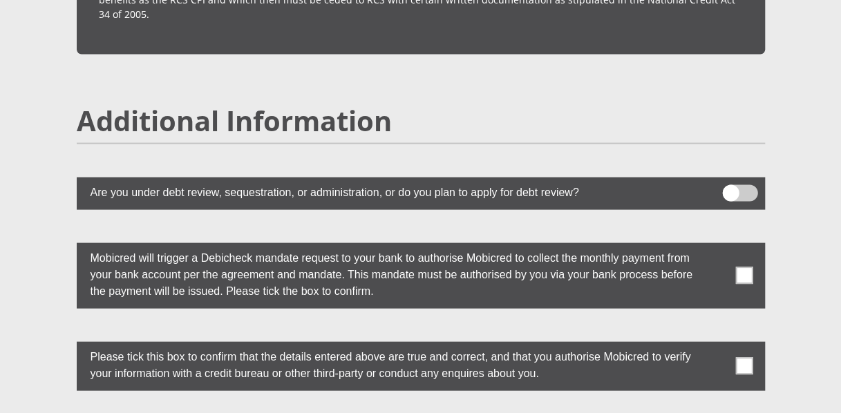
click at [739, 268] on span at bounding box center [743, 276] width 17 height 17
click at [717, 246] on input "checkbox" at bounding box center [717, 246] width 0 height 0
click at [742, 358] on span at bounding box center [743, 366] width 17 height 17
click at [717, 345] on input "checkbox" at bounding box center [717, 345] width 0 height 0
click at [742, 185] on span at bounding box center [739, 193] width 35 height 17
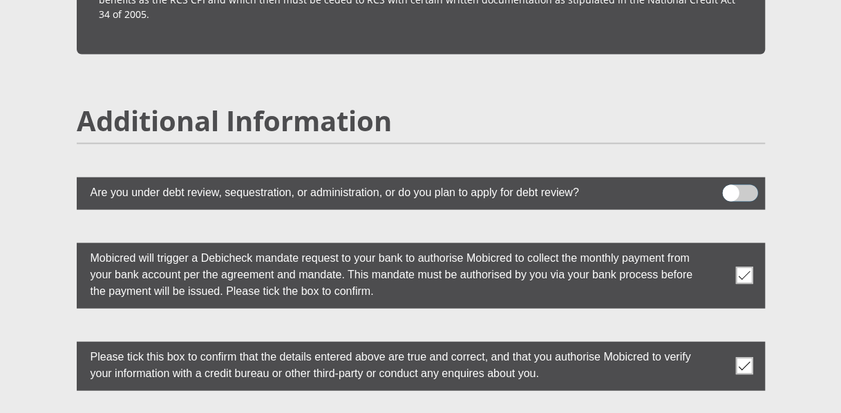
click at [731, 189] on input "checkbox" at bounding box center [731, 189] width 0 height 0
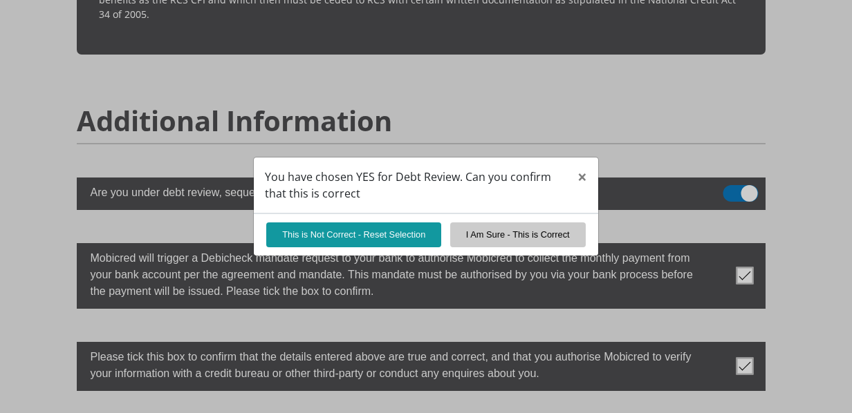
click at [742, 158] on div "You have chosen YES for Debt Review. Can you confirm that this is correct × Thi…" at bounding box center [426, 206] width 852 height 413
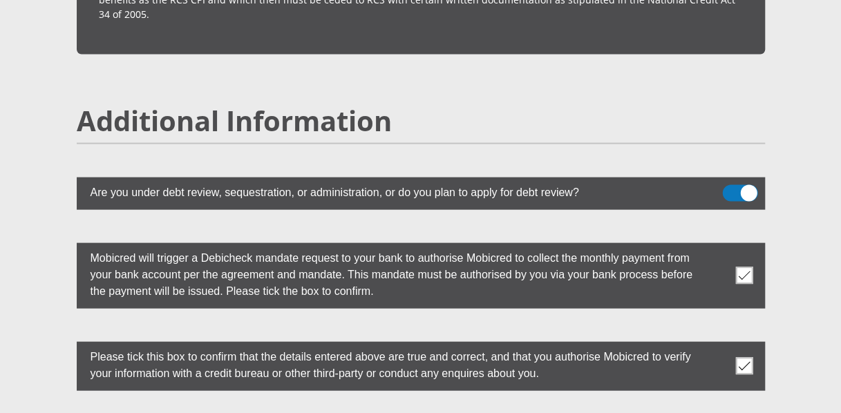
click at [742, 185] on span at bounding box center [739, 193] width 35 height 17
click at [731, 189] on input "checkbox" at bounding box center [731, 189] width 0 height 0
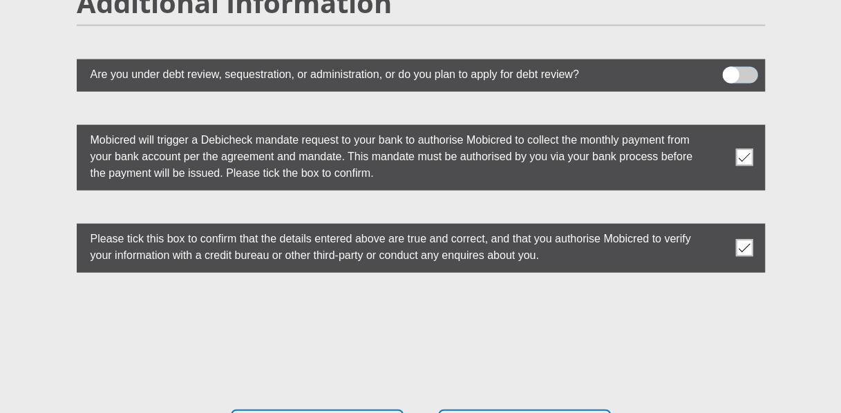
scroll to position [3952, 0]
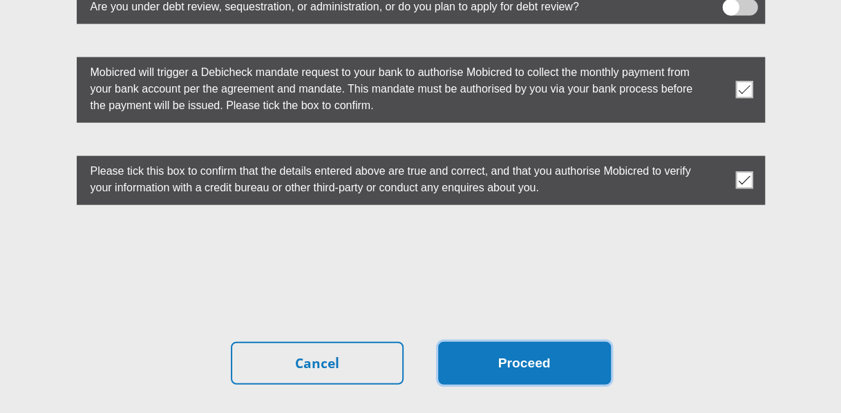
click at [495, 342] on button "Proceed" at bounding box center [524, 364] width 173 height 44
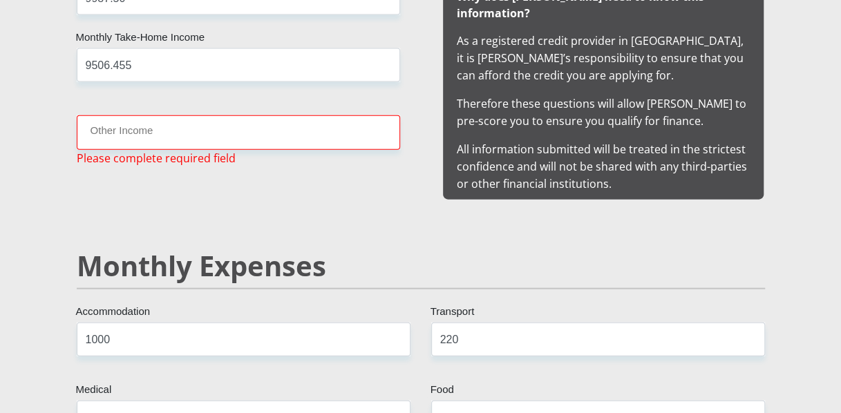
scroll to position [1415, 0]
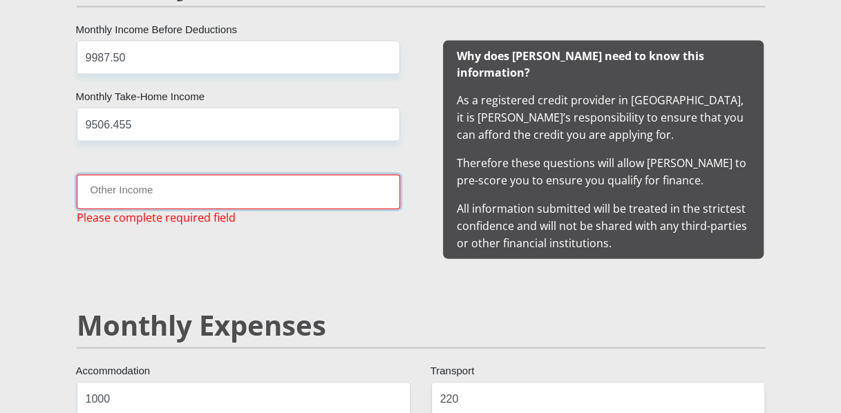
click at [246, 192] on input "Other Income" at bounding box center [239, 192] width 324 height 34
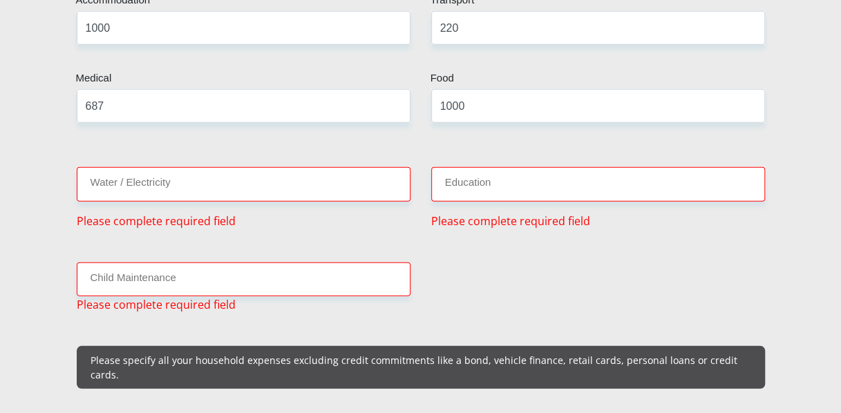
scroll to position [1787, 0]
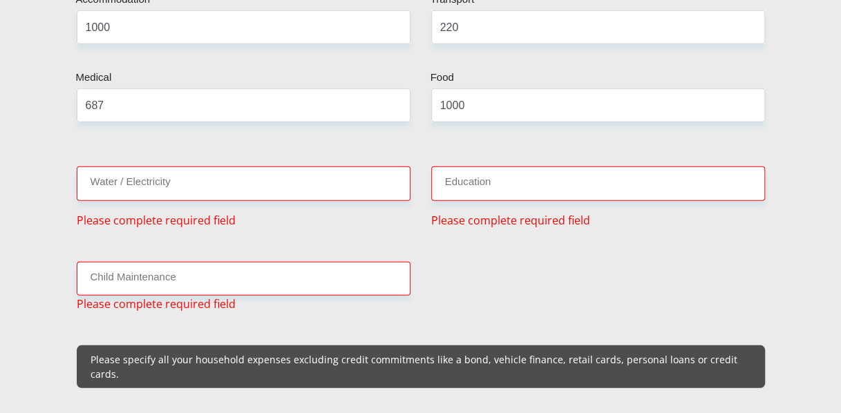
type input "0"
click at [207, 171] on input "Water / Electricity" at bounding box center [244, 184] width 334 height 34
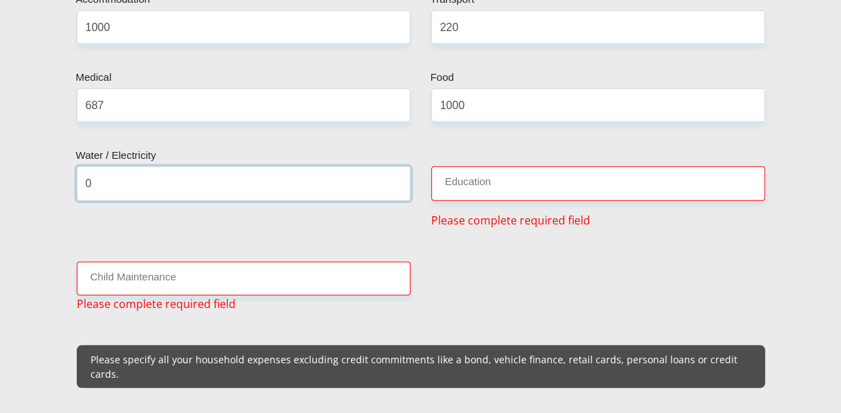
type input "0"
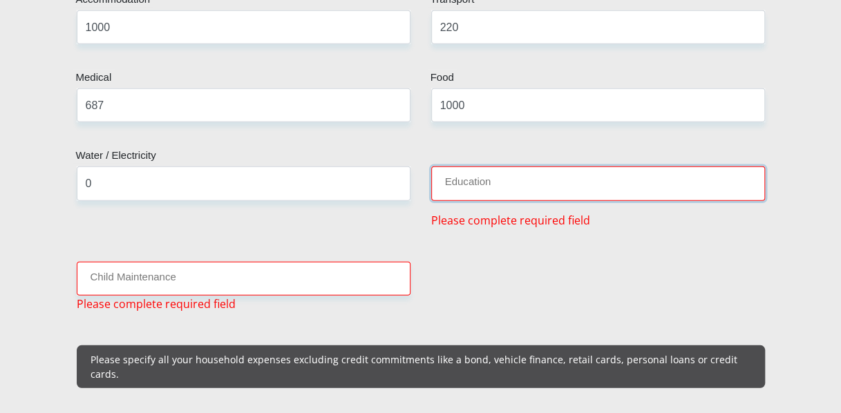
click at [447, 167] on input "Education" at bounding box center [598, 184] width 334 height 34
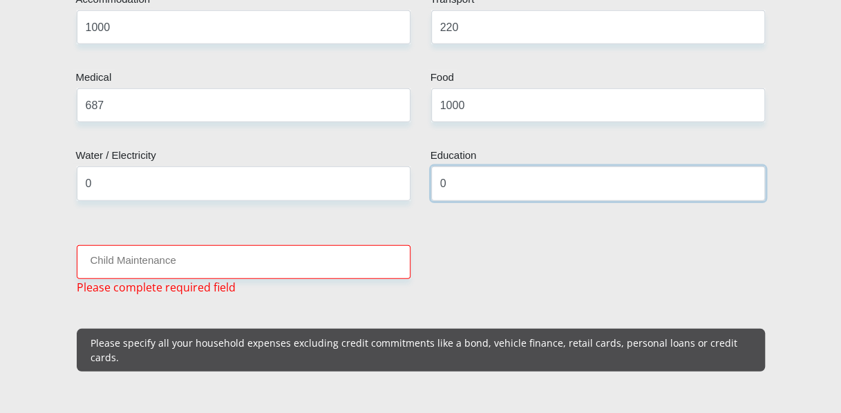
type input "0"
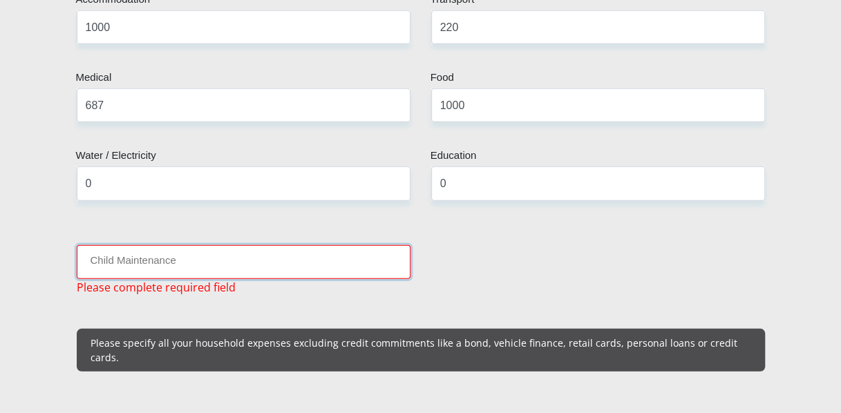
click at [150, 245] on input "Child Maintenance" at bounding box center [244, 262] width 334 height 34
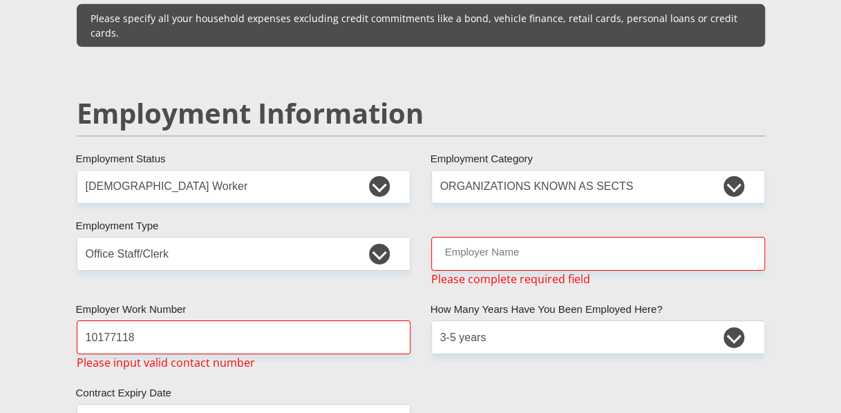
scroll to position [2097, 0]
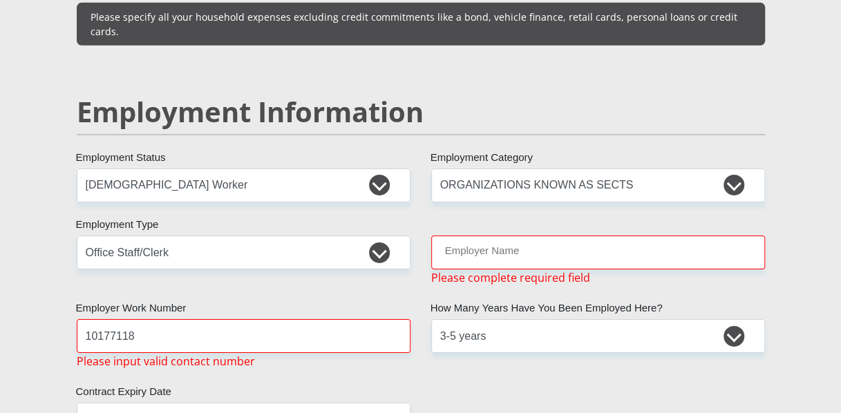
type input "0"
click at [462, 236] on input "Employer Name" at bounding box center [598, 253] width 334 height 34
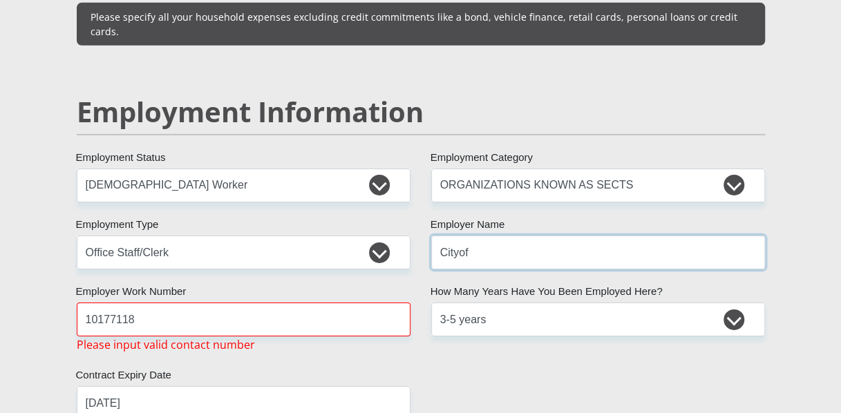
drag, startPoint x: 312, startPoint y: 189, endPoint x: 674, endPoint y: 225, distance: 363.2
click at [674, 236] on input "Cityof" at bounding box center [598, 253] width 334 height 34
type input "City"
click at [520, 236] on input "City" at bounding box center [598, 253] width 334 height 34
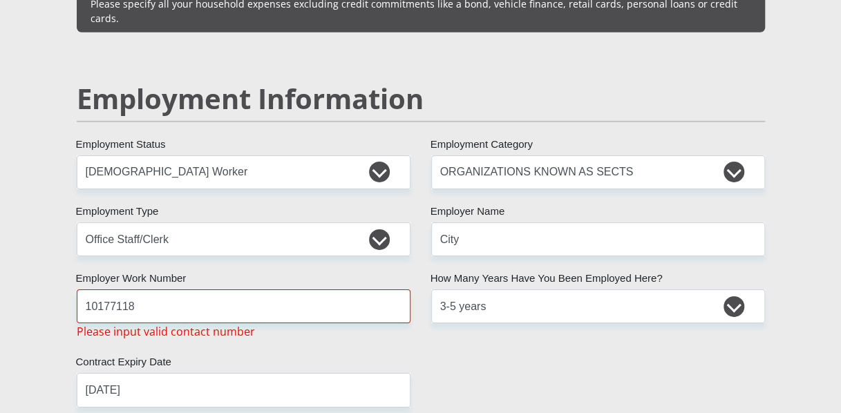
scroll to position [2110, 0]
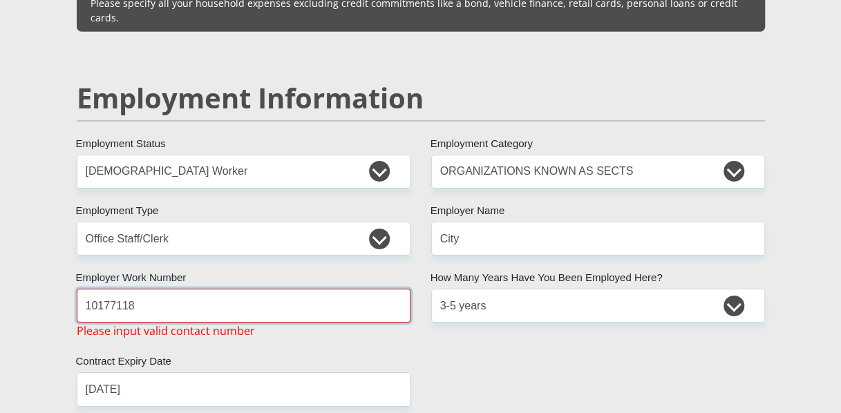
drag, startPoint x: 152, startPoint y: 277, endPoint x: 47, endPoint y: 278, distance: 105.1
click at [47, 278] on div "Personal Details Mr Ms Mrs Dr [PERSON_NAME] Title Liyana First Name [PERSON_NAM…" at bounding box center [421, 192] width 788 height 4260
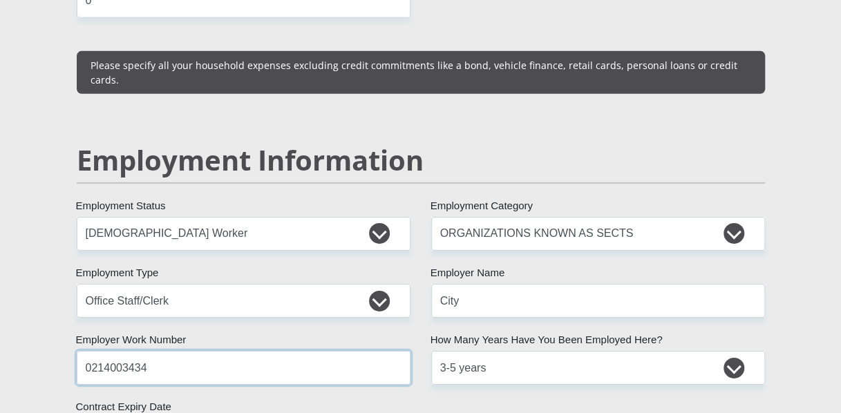
scroll to position [2048, 0]
type input "0214003434"
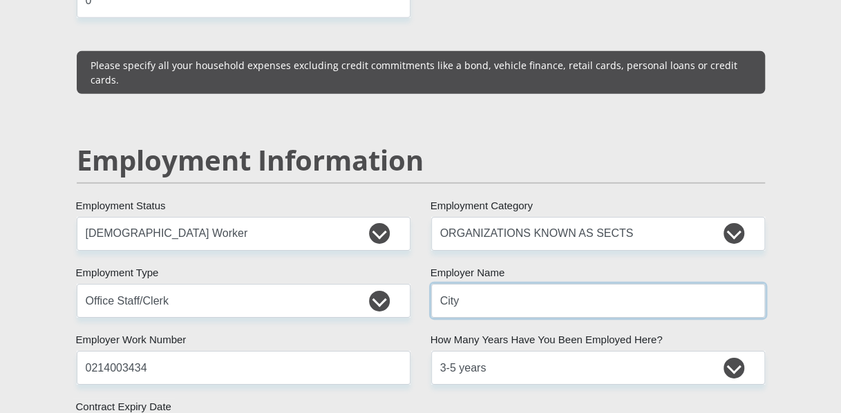
drag, startPoint x: 460, startPoint y: 265, endPoint x: 420, endPoint y: 265, distance: 40.1
click at [421, 284] on div "City Employer Name" at bounding box center [598, 301] width 355 height 34
paste input "ofCapeTown"
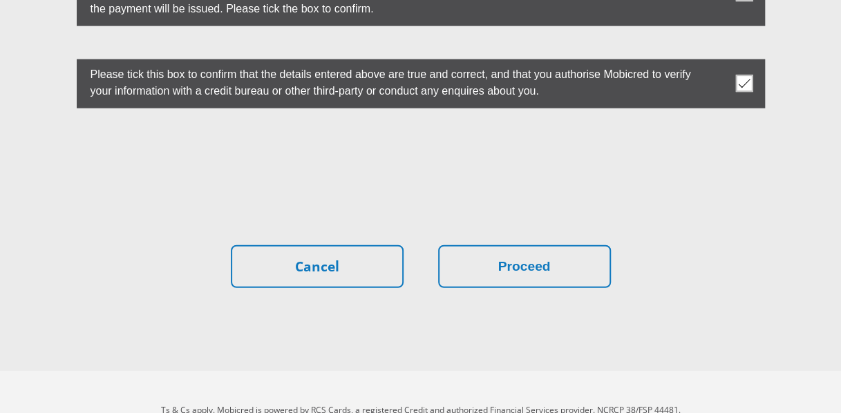
scroll to position [4095, 0]
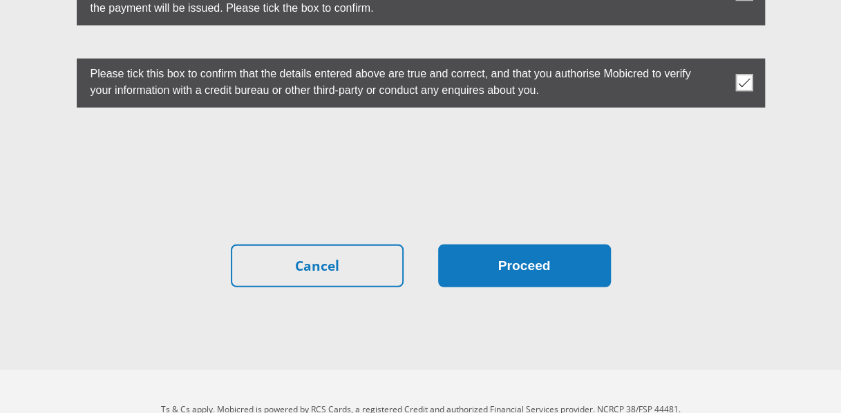
type input "CityofCapeTown"
click at [507, 245] on button "Proceed" at bounding box center [524, 267] width 173 height 44
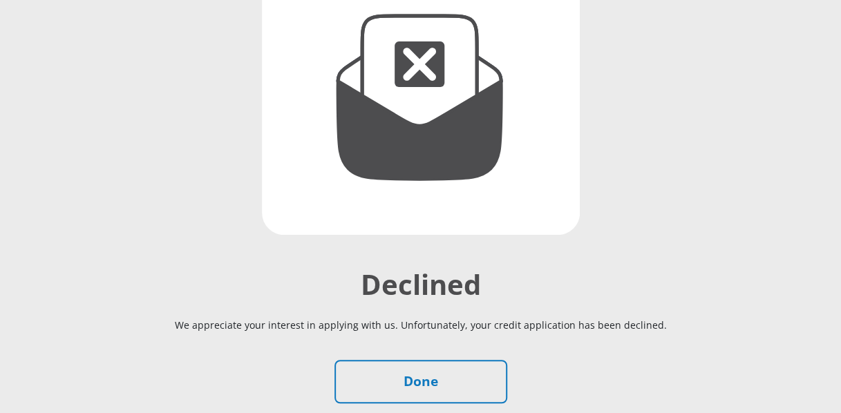
scroll to position [247, 0]
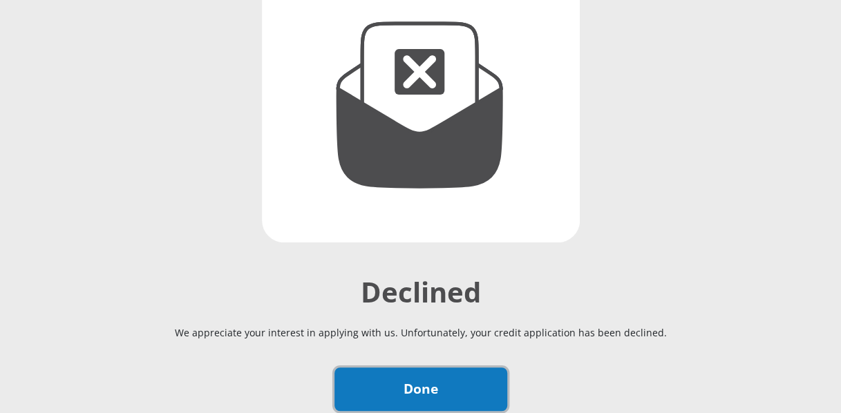
click at [355, 395] on link "Done" at bounding box center [421, 390] width 173 height 44
